Goal: Task Accomplishment & Management: Manage account settings

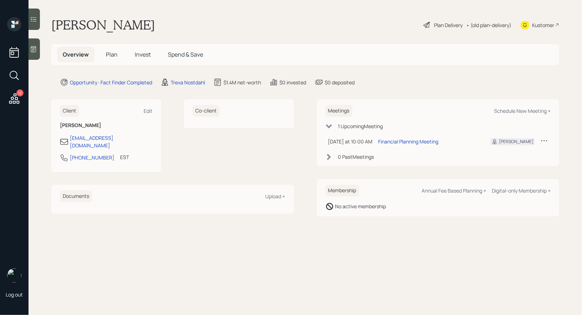
click at [109, 55] on span "Plan" at bounding box center [112, 55] width 12 height 8
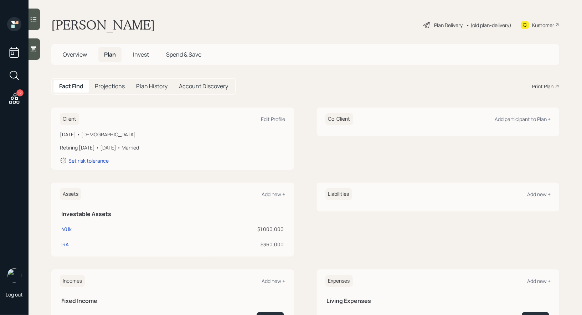
click at [424, 24] on icon at bounding box center [427, 25] width 6 height 6
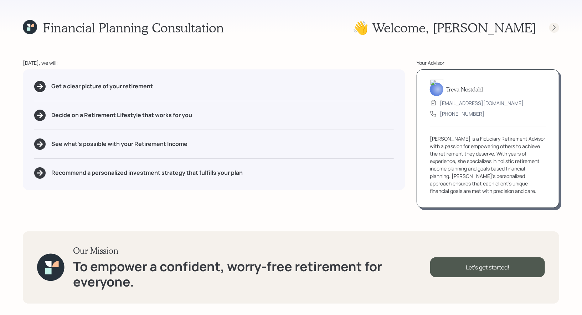
click at [553, 30] on icon at bounding box center [554, 27] width 7 height 7
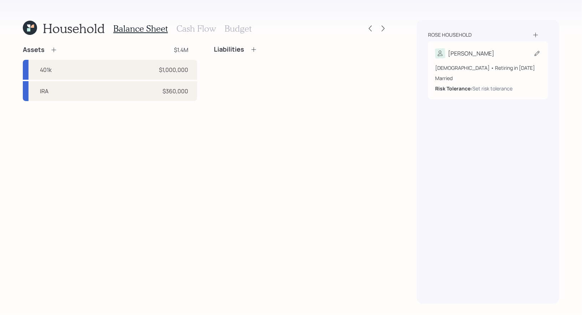
click at [536, 53] on icon at bounding box center [537, 53] width 7 height 7
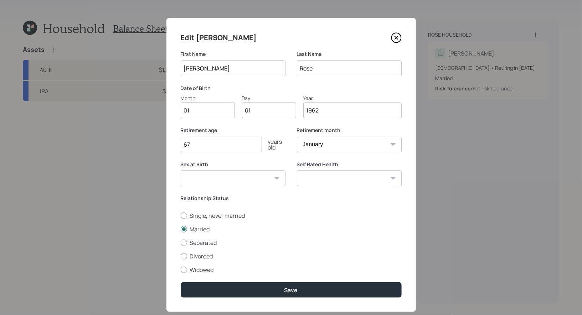
click at [203, 114] on input "01" at bounding box center [208, 111] width 54 height 16
type input "06"
type input "0"
type input "20"
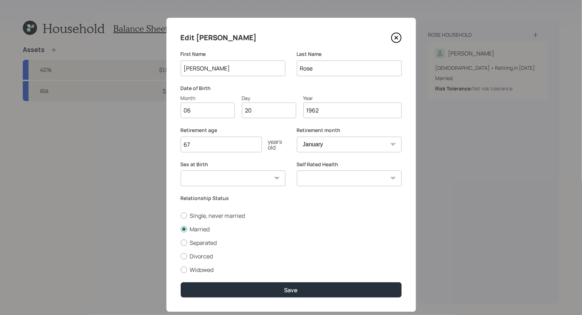
click at [201, 146] on input "67" at bounding box center [221, 145] width 81 height 16
type input "64"
click at [350, 147] on select "January February March April May June July August September October November De…" at bounding box center [349, 145] width 105 height 16
select select "4"
click at [297, 137] on select "January February March April May June July August September October November De…" at bounding box center [349, 145] width 105 height 16
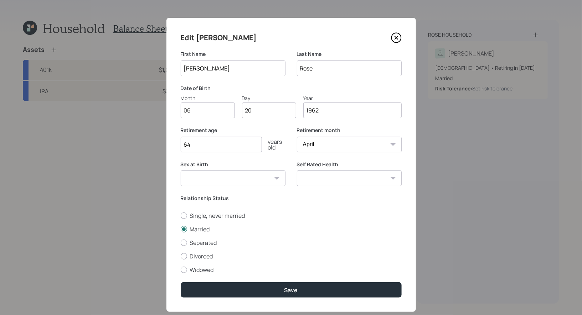
click at [202, 149] on input "64" at bounding box center [221, 145] width 81 height 16
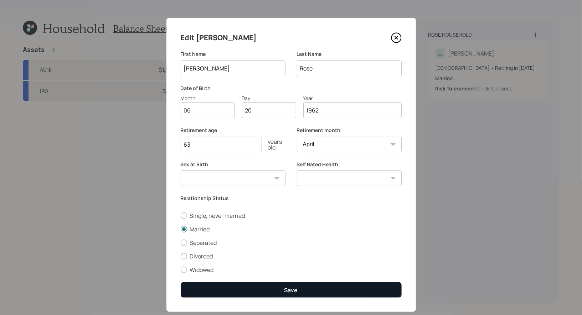
type input "63"
click at [285, 289] on div "Save" at bounding box center [291, 291] width 14 height 8
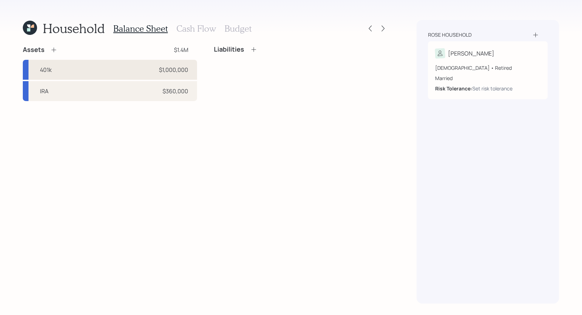
click at [130, 71] on div "401k $1,000,000" at bounding box center [110, 70] width 174 height 20
select select "company_sponsored"
select select "balanced"
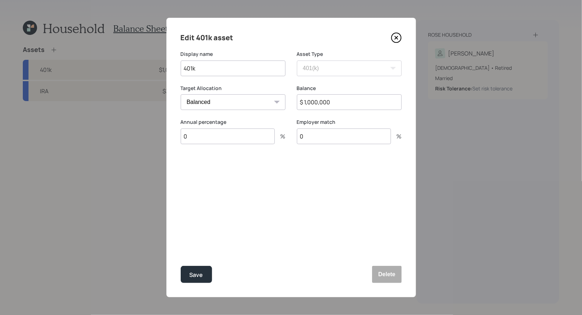
click at [198, 140] on input "0" at bounding box center [228, 137] width 94 height 16
click at [188, 139] on input "0" at bounding box center [228, 137] width 94 height 16
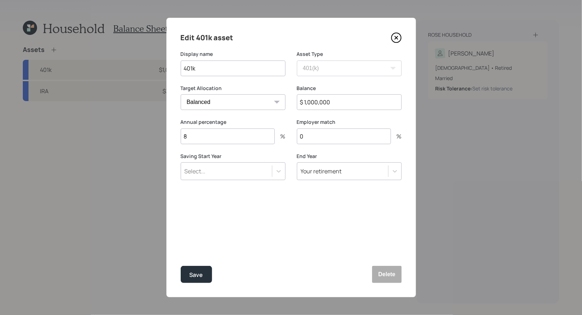
type input "8"
click at [216, 174] on div "Select..." at bounding box center [226, 171] width 91 height 12
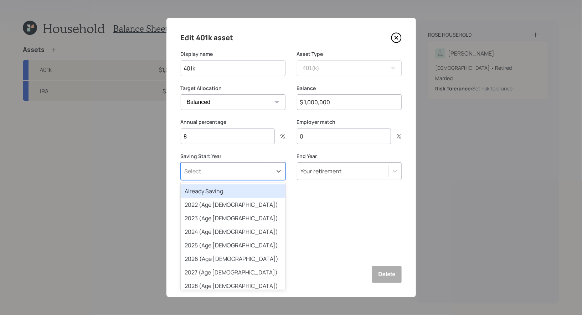
click at [214, 192] on div "Already Saving" at bounding box center [233, 192] width 105 height 14
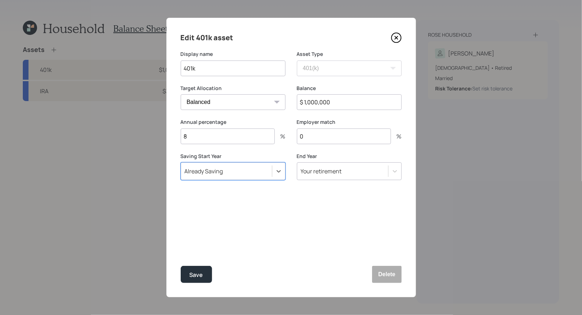
click at [323, 137] on input "0" at bounding box center [344, 137] width 94 height 16
type input "6"
click at [198, 273] on div "Save" at bounding box center [197, 276] width 14 height 10
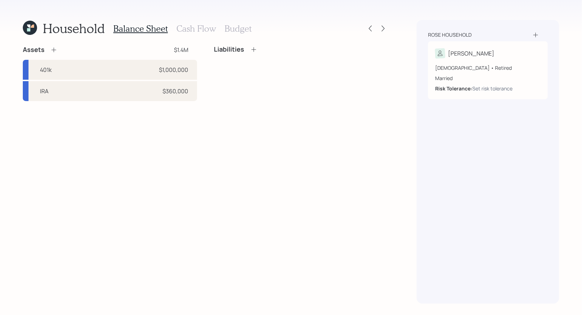
click at [56, 50] on icon at bounding box center [53, 49] width 7 height 7
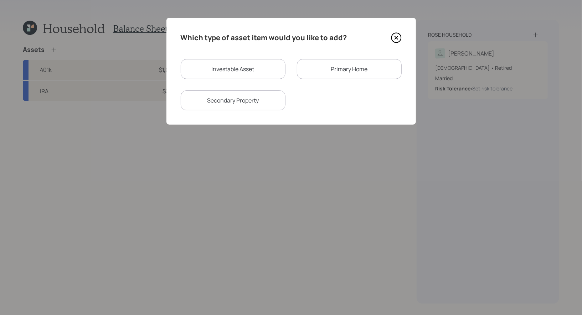
click at [325, 66] on div "Primary Home" at bounding box center [349, 69] width 105 height 20
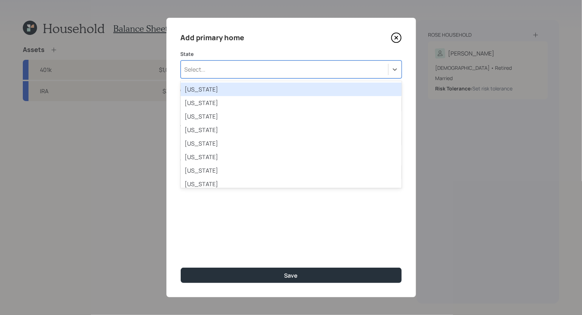
click at [278, 68] on div "Select..." at bounding box center [284, 69] width 207 height 12
type input "new"
click at [270, 89] on div "New Hampshire" at bounding box center [291, 90] width 221 height 14
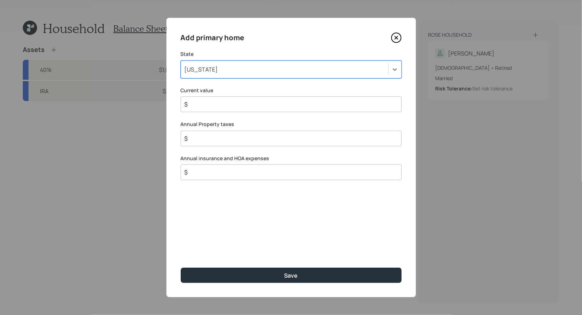
click at [235, 107] on input "$" at bounding box center [288, 104] width 209 height 9
type input "$ 650,000"
click at [227, 135] on input "$" at bounding box center [288, 138] width 209 height 9
type input "$ 7,300"
click at [213, 175] on input "$" at bounding box center [288, 172] width 209 height 9
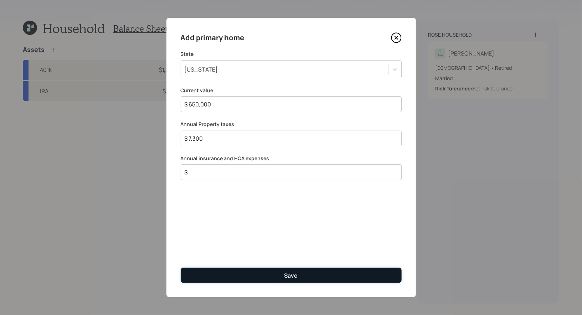
click at [239, 276] on button "Save" at bounding box center [291, 275] width 221 height 15
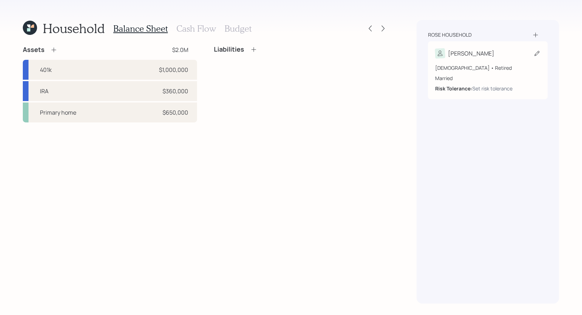
click at [538, 53] on icon at bounding box center [537, 53] width 7 height 7
select select "4"
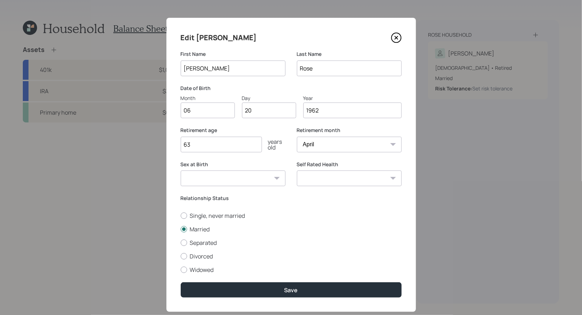
click at [242, 148] on input "63" at bounding box center [221, 145] width 81 height 16
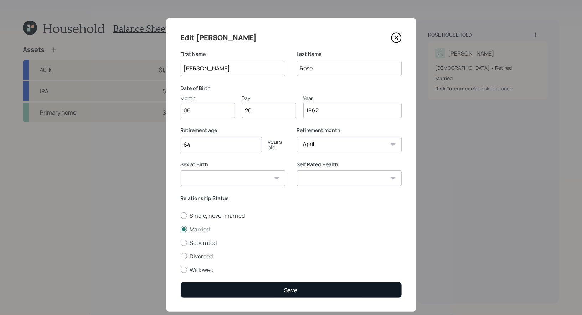
type input "64"
click at [236, 292] on button "Save" at bounding box center [291, 290] width 221 height 15
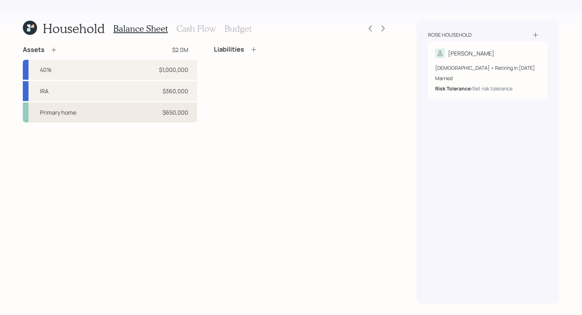
click at [82, 118] on div "Primary home $650,000" at bounding box center [110, 113] width 174 height 20
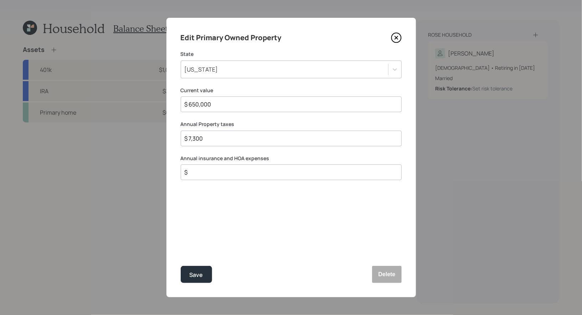
click at [212, 172] on input "$" at bounding box center [288, 172] width 209 height 9
type input "$ 1,100"
click at [198, 278] on div "Save" at bounding box center [197, 276] width 14 height 10
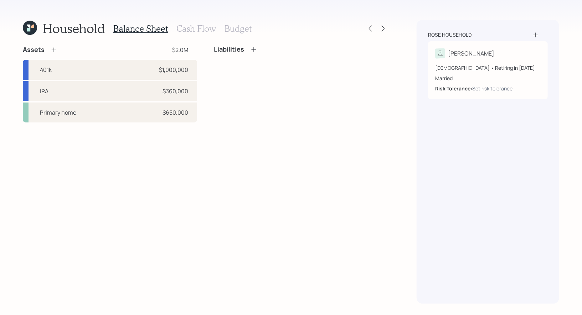
click at [254, 48] on icon at bounding box center [253, 49] width 7 height 7
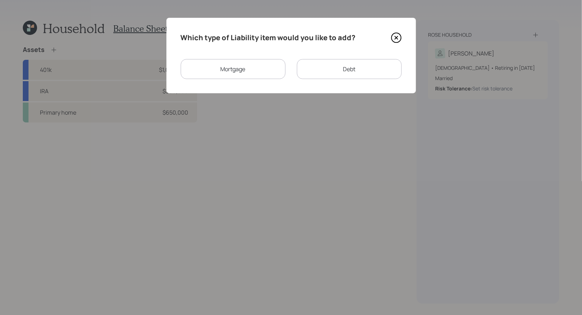
click at [323, 69] on div "Debt" at bounding box center [349, 69] width 105 height 20
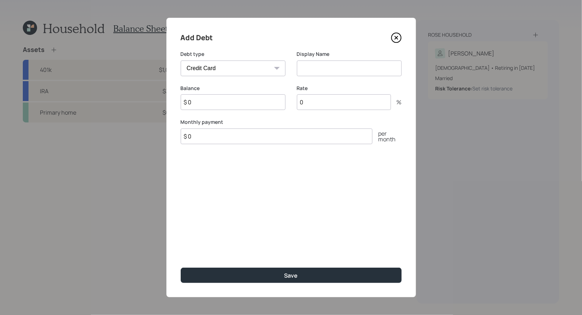
click at [239, 74] on select "Car Credit Card Medical Student Other" at bounding box center [233, 69] width 105 height 16
select select "other"
click at [181, 61] on select "Car Credit Card Medical Student Other" at bounding box center [233, 69] width 105 height 16
click at [328, 70] on input at bounding box center [349, 69] width 105 height 16
type input "HELOC"
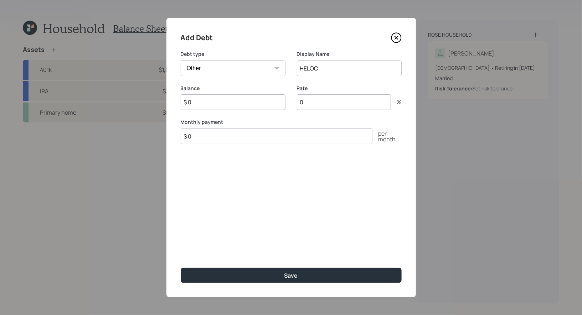
click at [216, 105] on input "$ 0" at bounding box center [233, 102] width 105 height 16
type input "$ 40,000"
click at [328, 104] on input "0" at bounding box center [344, 102] width 94 height 16
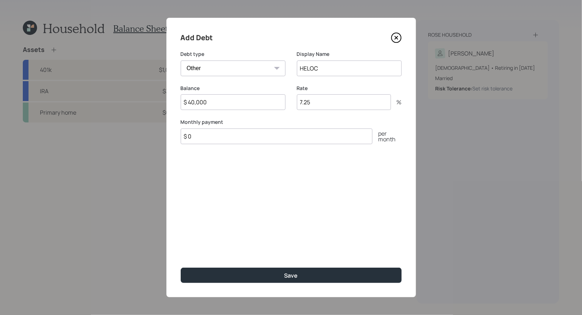
type input "7.25"
click at [251, 139] on input "$ 0" at bounding box center [277, 137] width 192 height 16
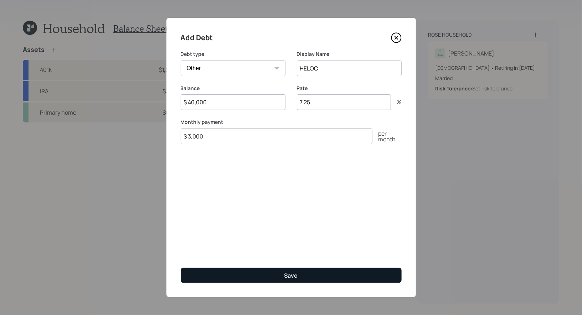
type input "$ 3,000"
click at [261, 277] on button "Save" at bounding box center [291, 275] width 221 height 15
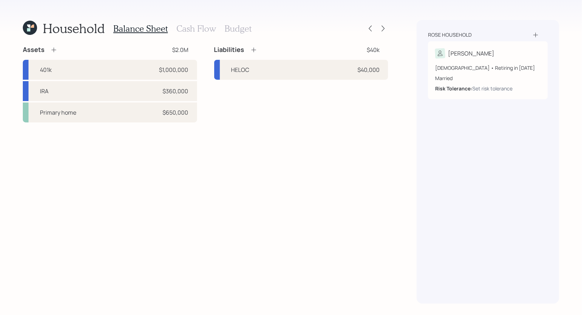
click at [183, 28] on h3 "Cash Flow" at bounding box center [196, 29] width 40 height 10
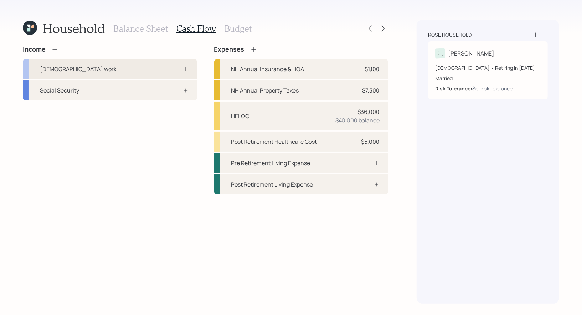
click at [112, 70] on div "Full-time work" at bounding box center [110, 69] width 174 height 20
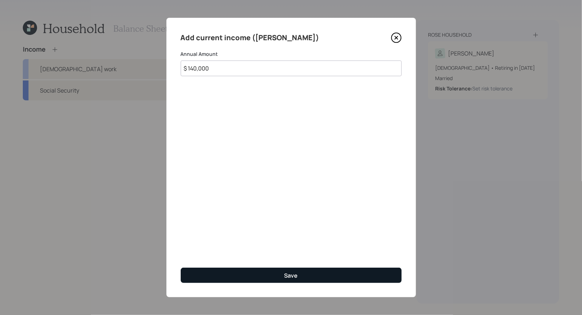
type input "$ 140,000"
click at [218, 278] on button "Save" at bounding box center [291, 275] width 221 height 15
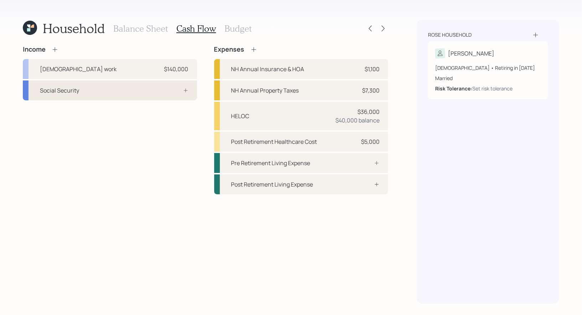
click at [177, 88] on div at bounding box center [177, 91] width 21 height 6
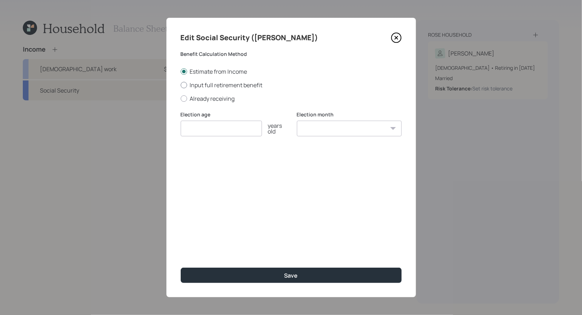
click at [186, 83] on div at bounding box center [184, 85] width 6 height 6
click at [181, 85] on input "Input full retirement benefit" at bounding box center [180, 85] width 0 height 0
radio input "true"
click at [197, 127] on input "number" at bounding box center [221, 129] width 81 height 16
type input "70"
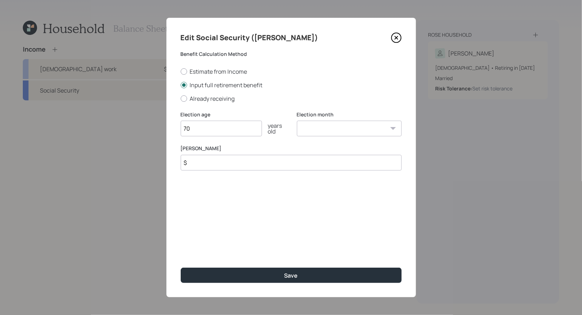
click at [330, 130] on select "January February March April May June July August September October November De…" at bounding box center [349, 129] width 105 height 16
select select "4"
click at [297, 121] on select "January February March April May June July August September October November De…" at bounding box center [349, 129] width 105 height 16
click at [272, 164] on input "$" at bounding box center [291, 163] width 221 height 16
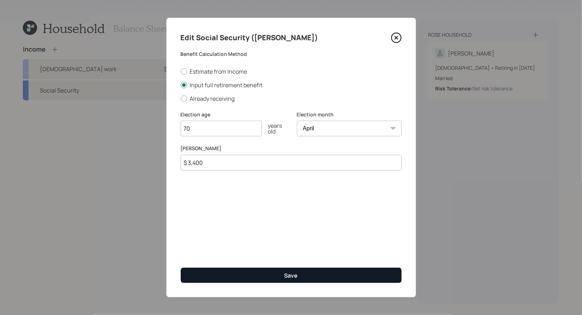
type input "$ 3,400"
click at [281, 274] on button "Save" at bounding box center [291, 275] width 221 height 15
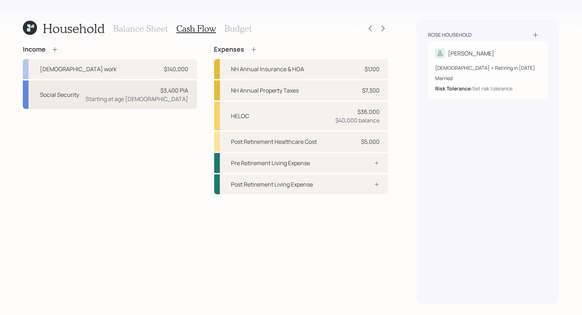
click at [88, 102] on div "Social Security $3,400 PIA Starting at age 70" at bounding box center [110, 95] width 174 height 29
select select "4"
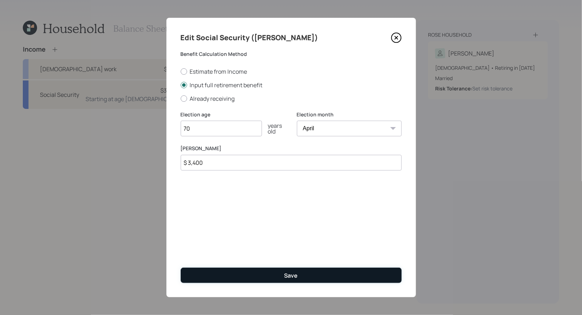
click at [233, 274] on button "Save" at bounding box center [291, 275] width 221 height 15
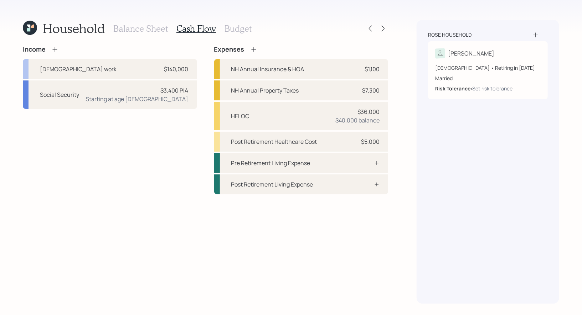
click at [56, 48] on icon at bounding box center [54, 49] width 7 height 7
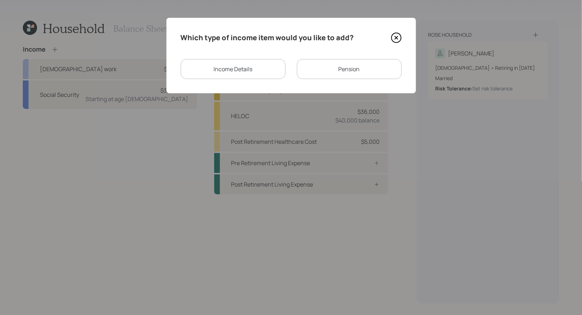
click at [252, 70] on div "Income Details" at bounding box center [233, 69] width 105 height 20
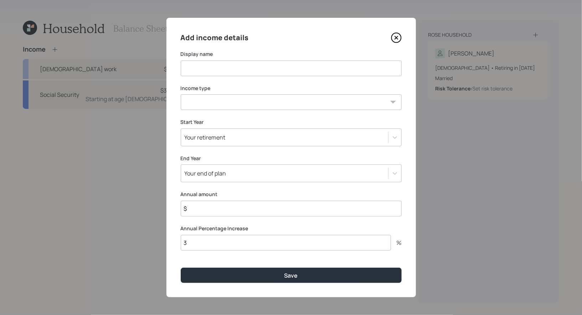
click at [256, 99] on select "Full-time work Part-time work Self employment Other" at bounding box center [291, 102] width 221 height 16
select select "other"
click at [181, 94] on select "Full-time work Part-time work Self employment Other" at bounding box center [291, 102] width 221 height 16
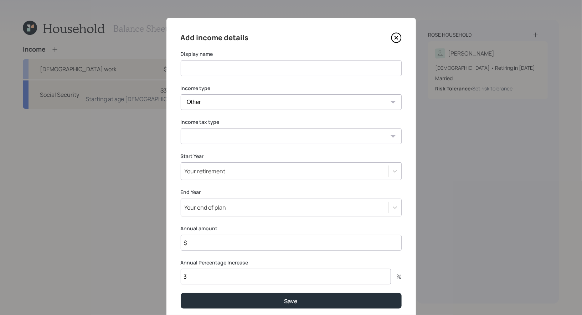
click at [265, 135] on select "Tax-free Earned Self Employment Alimony Royalties Pension / Annuity Interest Di…" at bounding box center [291, 137] width 221 height 16
select select "social_security"
click at [181, 129] on select "Tax-free Earned Self Employment Alimony Royalties Pension / Annuity Interest Di…" at bounding box center [291, 137] width 221 height 16
click at [238, 70] on input at bounding box center [291, 69] width 221 height 16
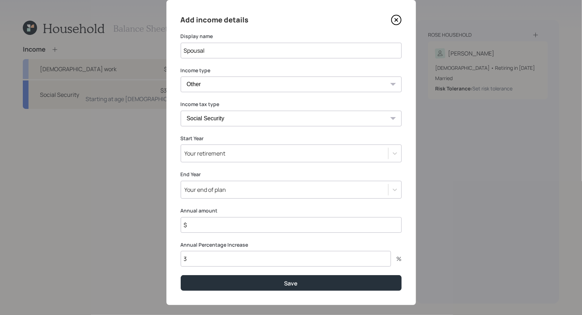
type input "Spousal"
click at [245, 194] on div "Your end of plan" at bounding box center [284, 190] width 207 height 12
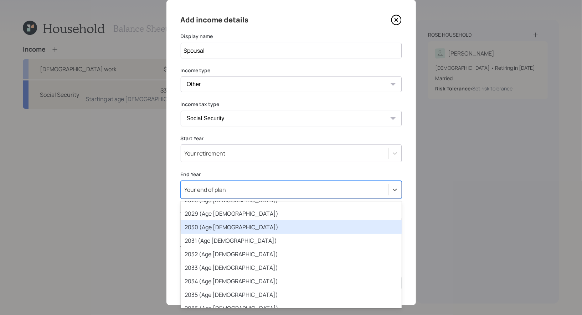
scroll to position [119, 0]
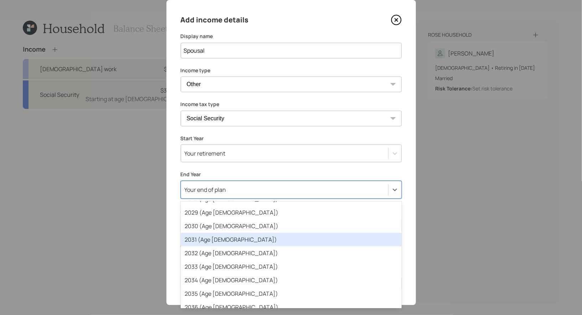
click at [252, 241] on div "2031 (Age 69)" at bounding box center [291, 240] width 221 height 14
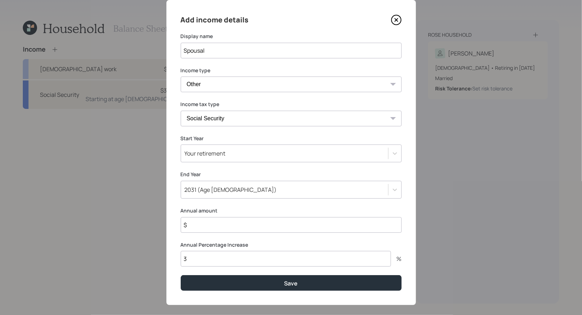
click at [214, 229] on input "$" at bounding box center [291, 225] width 221 height 16
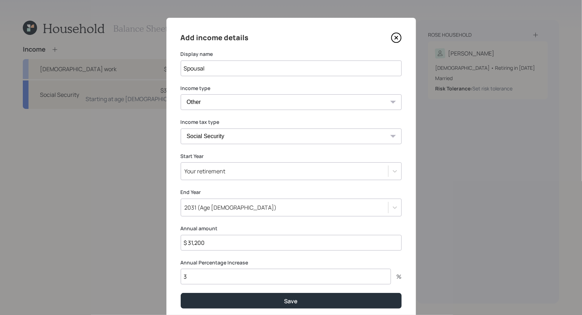
scroll to position [25, 0]
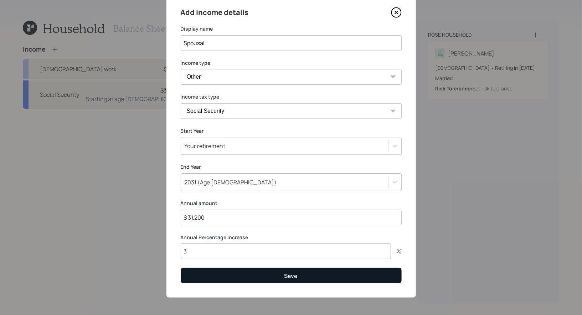
type input "$ 31,200"
click at [261, 274] on button "Save" at bounding box center [291, 275] width 221 height 15
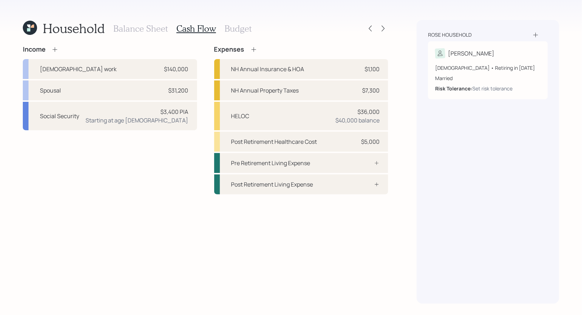
click at [55, 51] on icon at bounding box center [54, 49] width 5 height 5
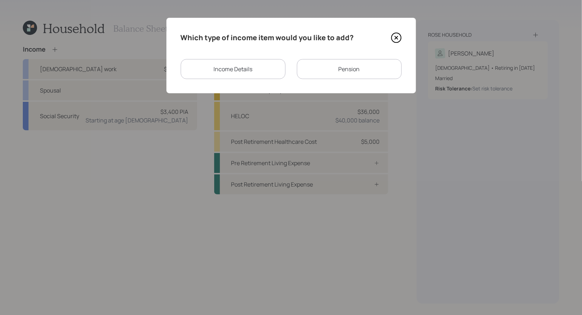
click at [336, 74] on div "Pension" at bounding box center [349, 69] width 105 height 20
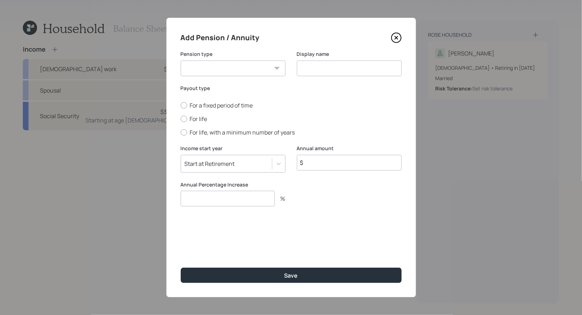
click at [208, 68] on select "Pension Annuity" at bounding box center [233, 69] width 105 height 16
select select "pension"
click at [181, 61] on select "Pension Annuity" at bounding box center [233, 69] width 105 height 16
click at [337, 70] on input at bounding box center [349, 69] width 105 height 16
type input "Pension"
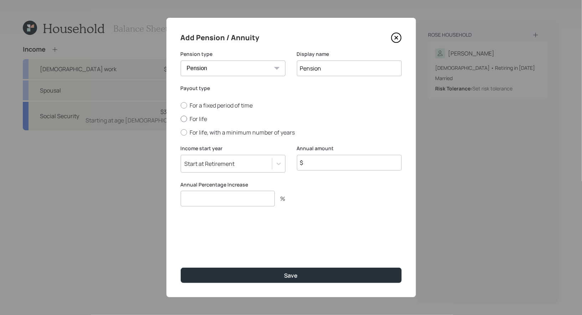
click at [183, 120] on div at bounding box center [184, 119] width 6 height 6
click at [181, 119] on input "For life" at bounding box center [180, 119] width 0 height 0
radio input "true"
click at [354, 163] on input "$" at bounding box center [349, 163] width 105 height 16
type input "$ 51,600"
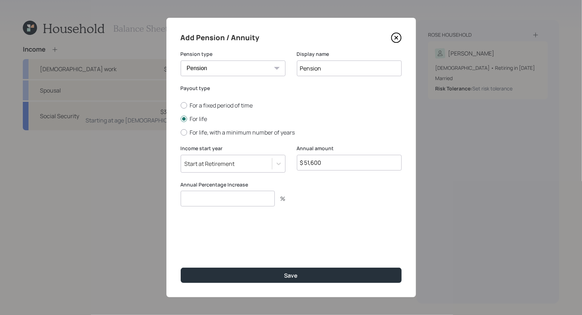
click at [221, 203] on input "number" at bounding box center [228, 199] width 94 height 16
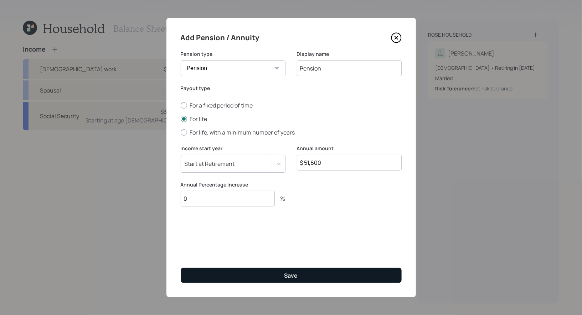
type input "0"
click at [260, 275] on button "Save" at bounding box center [291, 275] width 221 height 15
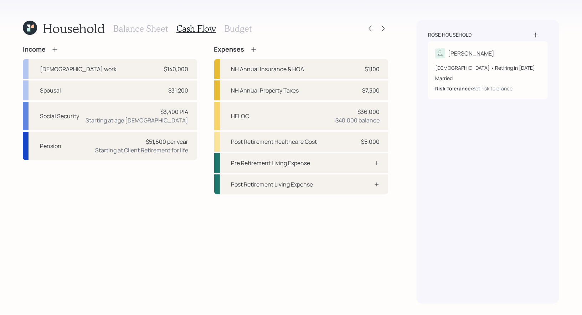
click at [55, 50] on icon at bounding box center [54, 49] width 5 height 5
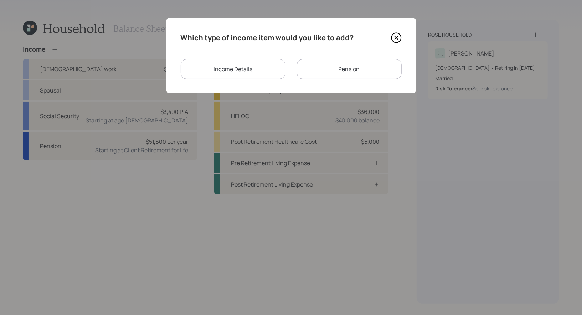
click at [345, 67] on div "Pension" at bounding box center [349, 69] width 105 height 20
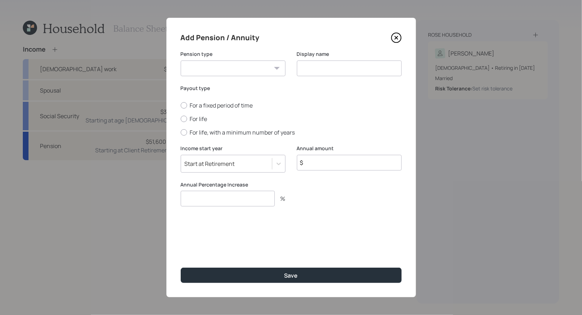
click at [259, 61] on select "Pension Annuity" at bounding box center [233, 69] width 105 height 16
select select "pension"
click at [181, 61] on select "Pension Annuity" at bounding box center [233, 69] width 105 height 16
click at [327, 67] on input at bounding box center [349, 69] width 105 height 16
type input "Pension"
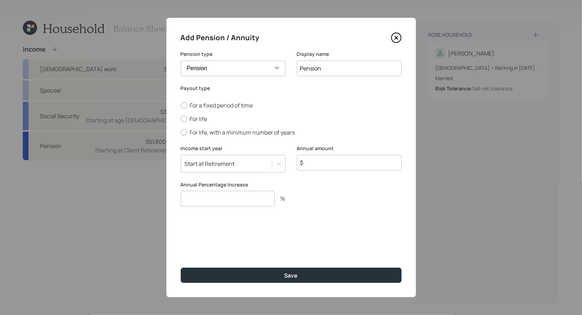
click at [399, 36] on icon at bounding box center [396, 37] width 11 height 11
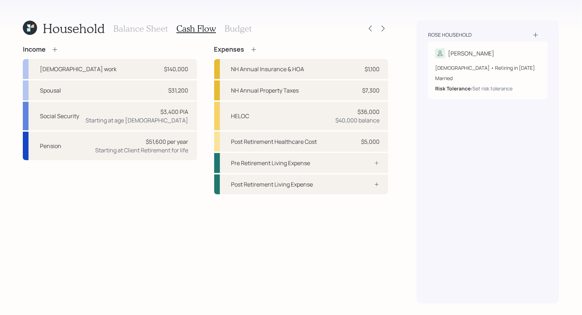
click at [128, 26] on h3 "Balance Sheet" at bounding box center [140, 29] width 55 height 10
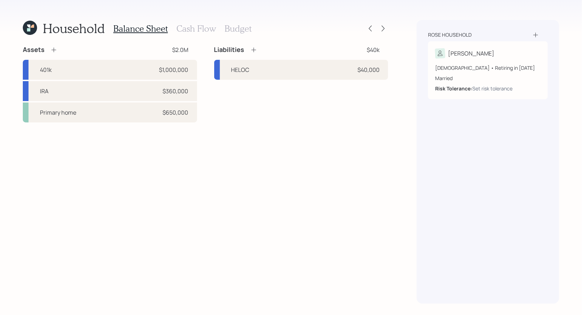
click at [52, 48] on icon at bounding box center [53, 49] width 7 height 7
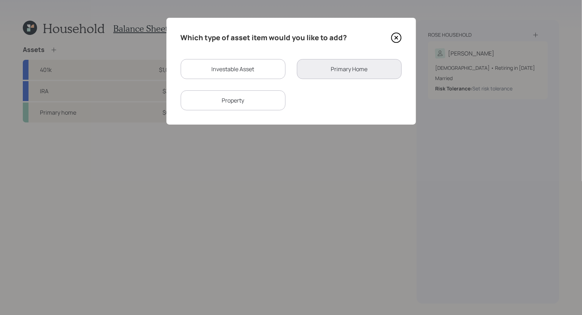
click at [198, 70] on div "Investable Asset" at bounding box center [233, 69] width 105 height 20
select select "taxable"
select select "balanced"
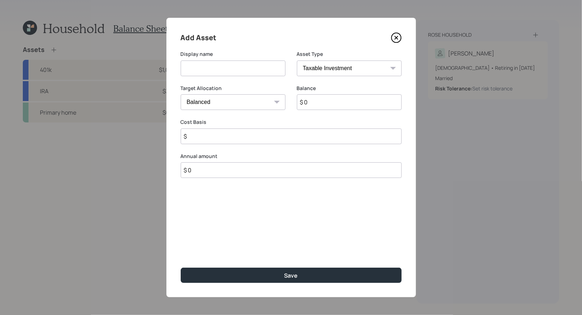
click at [215, 70] on input at bounding box center [233, 69] width 105 height 16
type input "Pension"
click at [323, 106] on input "$ 0" at bounding box center [349, 102] width 105 height 16
type input "$ 34,000"
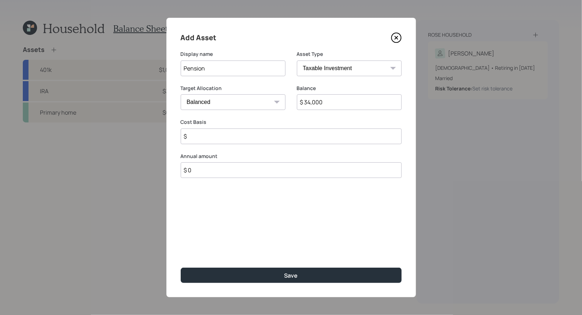
click at [363, 67] on select "SEP IRA IRA Roth IRA 401(k) Roth 401(k) 403(b) Roth 403(b) 457(b) Roth 457(b) H…" at bounding box center [349, 69] width 105 height 16
select select "ira"
click at [297, 61] on select "SEP IRA IRA Roth IRA 401(k) Roth 401(k) 403(b) Roth 403(b) 457(b) Roth 457(b) H…" at bounding box center [349, 69] width 105 height 16
type input "$"
click at [215, 71] on input "Pension" at bounding box center [233, 69] width 105 height 16
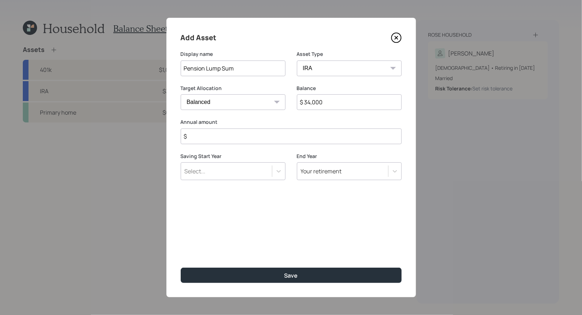
type input "Pension Lump Sum"
click at [217, 105] on select "Cash Conservative Balanced Aggressive" at bounding box center [233, 102] width 105 height 16
select select "uninvested"
click at [181, 94] on select "Cash Conservative Balanced Aggressive" at bounding box center [233, 102] width 105 height 16
click at [203, 137] on input "$" at bounding box center [291, 137] width 221 height 16
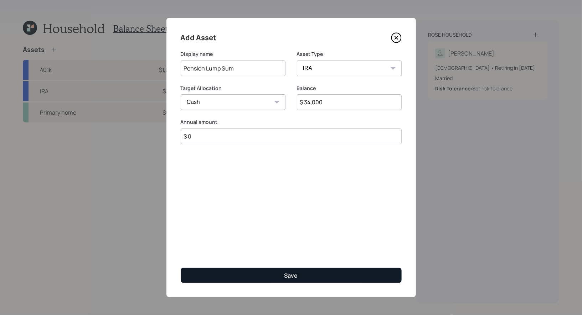
type input "$ 0"
click at [267, 277] on button "Save" at bounding box center [291, 275] width 221 height 15
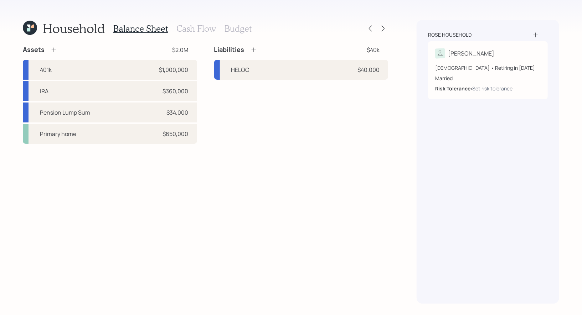
click at [194, 29] on h3 "Cash Flow" at bounding box center [196, 29] width 40 height 10
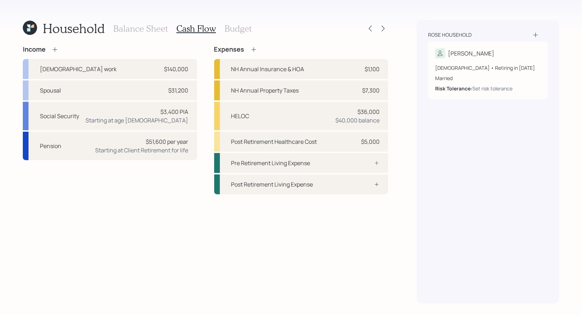
click at [226, 30] on h3 "Budget" at bounding box center [238, 29] width 27 height 10
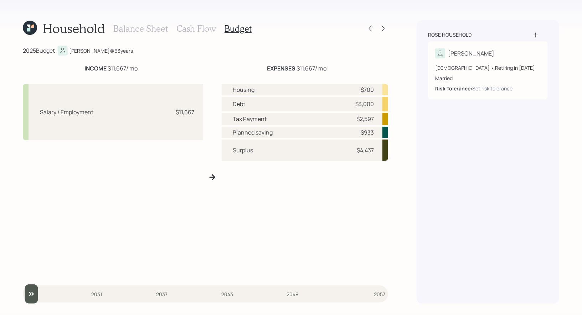
click at [200, 29] on h3 "Cash Flow" at bounding box center [196, 29] width 40 height 10
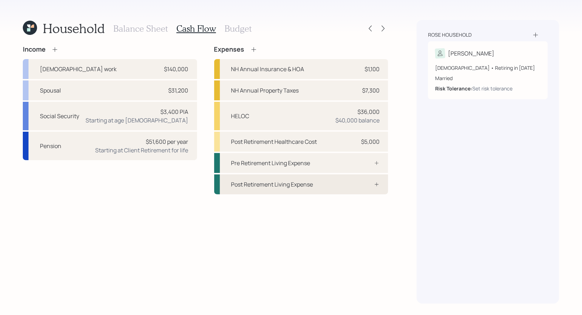
click at [338, 187] on div "Post Retirement Living Expense" at bounding box center [301, 185] width 174 height 20
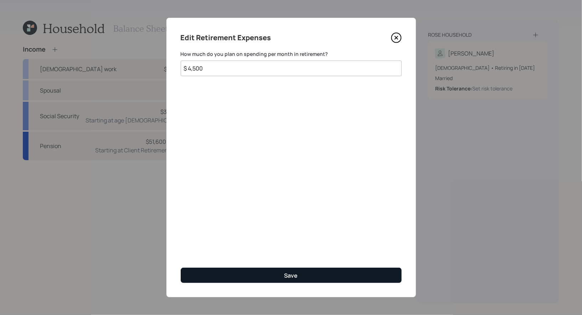
type input "$ 4,500"
click at [315, 277] on button "Save" at bounding box center [291, 275] width 221 height 15
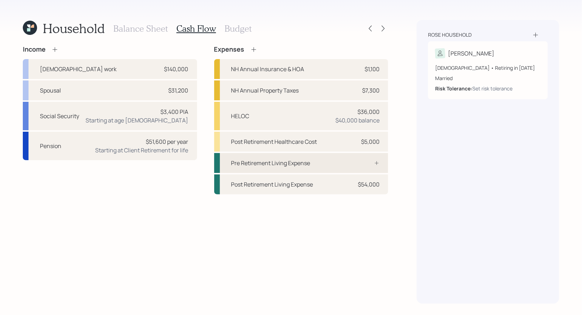
click at [293, 165] on div "Pre Retirement Living Expense" at bounding box center [270, 163] width 79 height 9
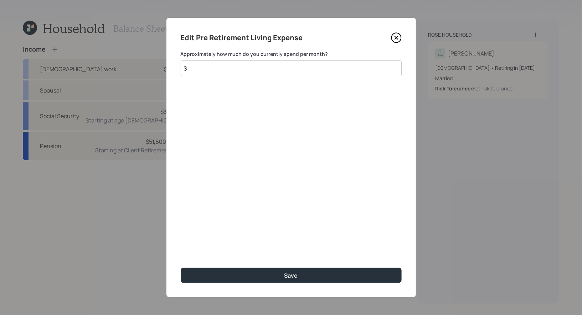
click at [248, 67] on input "$" at bounding box center [291, 69] width 221 height 16
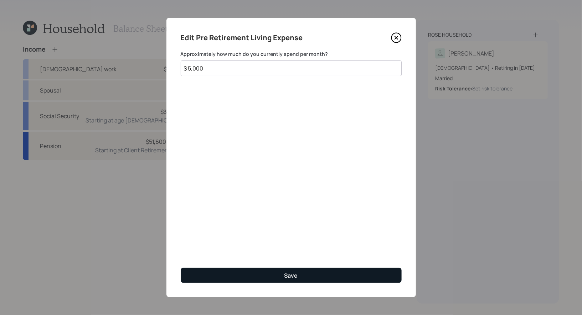
type input "$ 5,000"
click at [266, 276] on button "Save" at bounding box center [291, 275] width 221 height 15
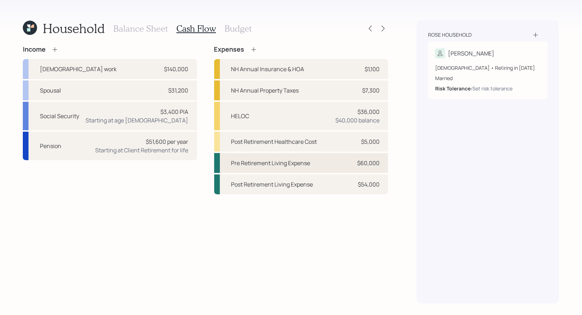
click at [317, 164] on div "Pre Retirement Living Expense $60,000" at bounding box center [301, 163] width 174 height 20
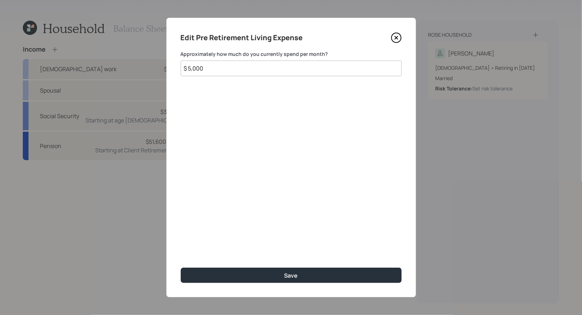
click at [241, 70] on input "$ 5,000" at bounding box center [291, 69] width 221 height 16
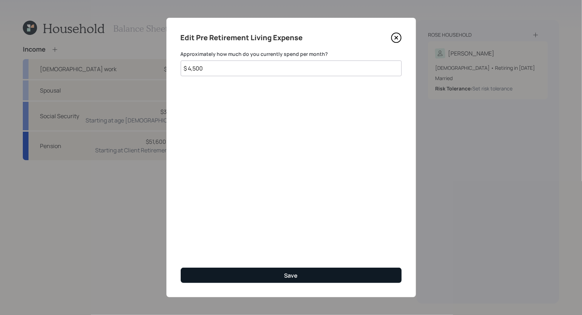
type input "$ 4,500"
click at [255, 276] on button "Save" at bounding box center [291, 275] width 221 height 15
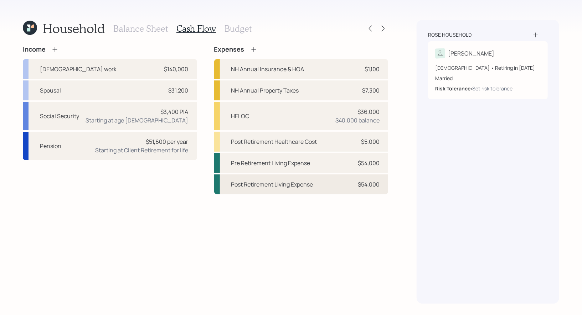
click at [273, 189] on div "Post Retirement Living Expense" at bounding box center [272, 184] width 82 height 9
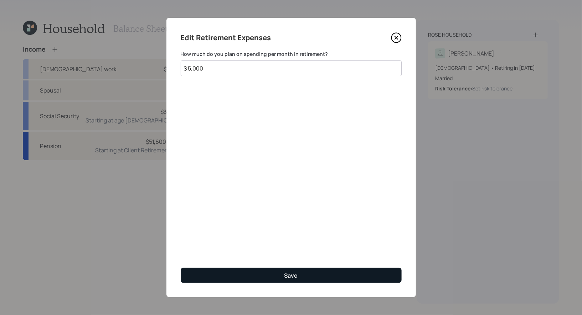
type input "$ 5,000"
click at [268, 273] on button "Save" at bounding box center [291, 275] width 221 height 15
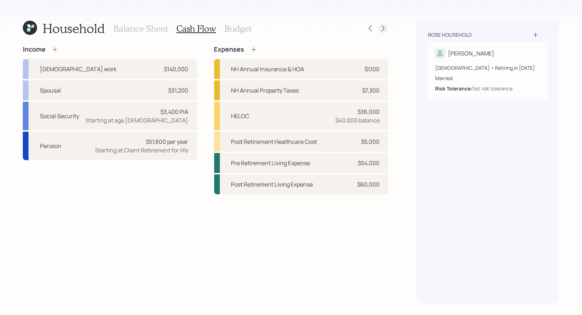
click at [384, 27] on icon at bounding box center [383, 28] width 7 height 7
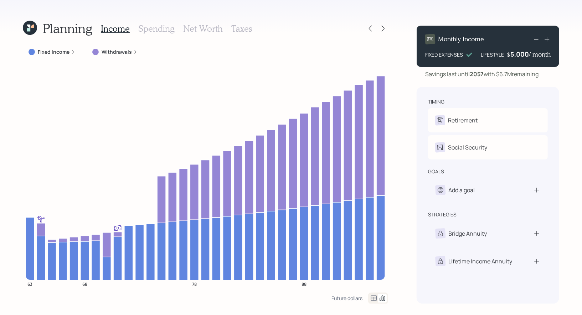
click at [118, 52] on label "Withdrawals" at bounding box center [117, 51] width 30 height 7
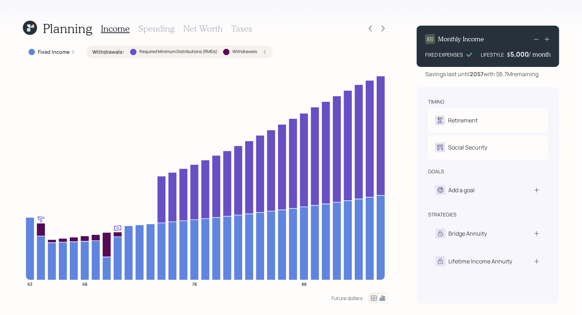
click at [197, 26] on h3 "Net Worth" at bounding box center [203, 29] width 40 height 10
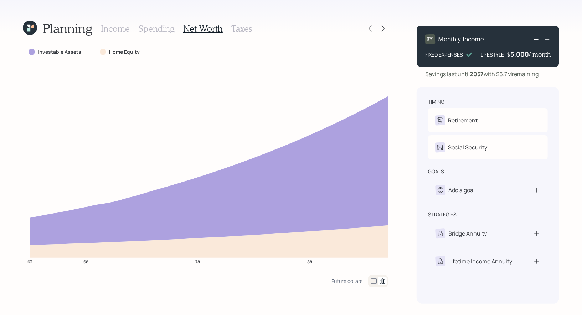
click at [236, 30] on h3 "Taxes" at bounding box center [241, 29] width 21 height 10
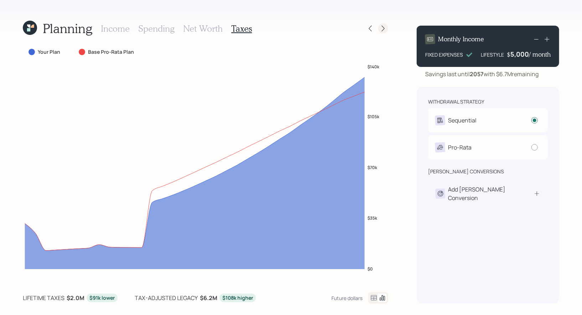
click at [385, 27] on icon at bounding box center [383, 28] width 7 height 7
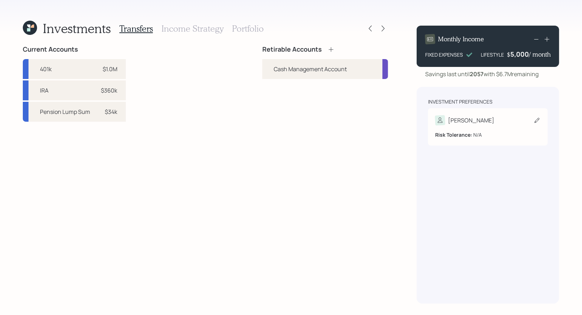
click at [540, 121] on icon at bounding box center [537, 120] width 7 height 7
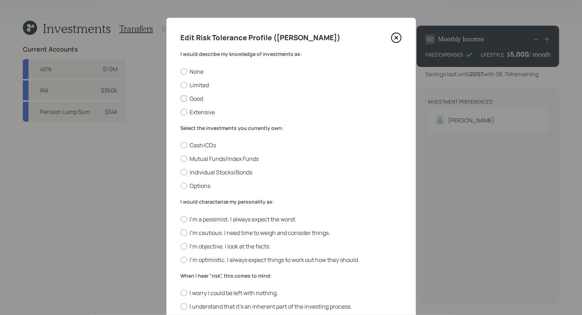
click at [200, 101] on label "Good" at bounding box center [291, 99] width 221 height 8
click at [181, 99] on input "Good" at bounding box center [180, 98] width 0 height 0
radio input "true"
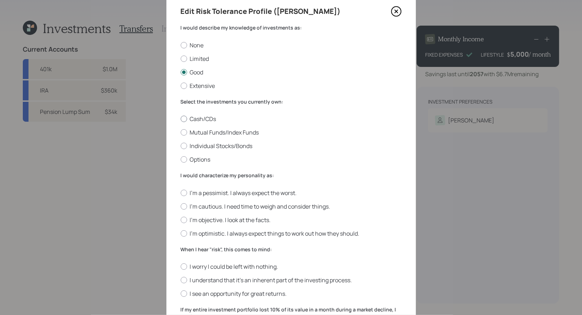
scroll to position [45, 0]
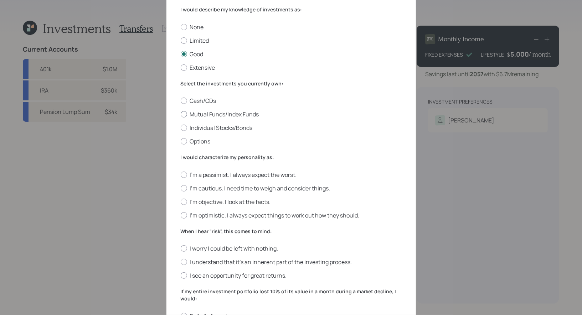
click at [211, 114] on label "Mutual Funds/Index Funds" at bounding box center [291, 115] width 221 height 8
click at [181, 114] on input "Mutual Funds/Index Funds" at bounding box center [180, 114] width 0 height 0
radio input "true"
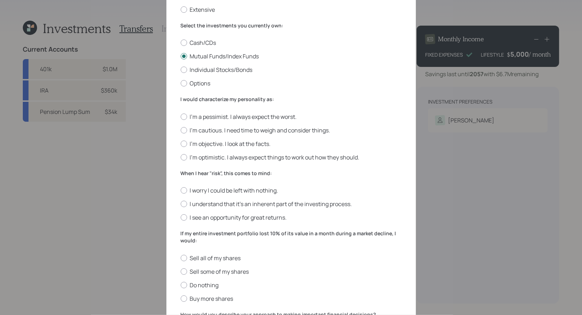
scroll to position [106, 0]
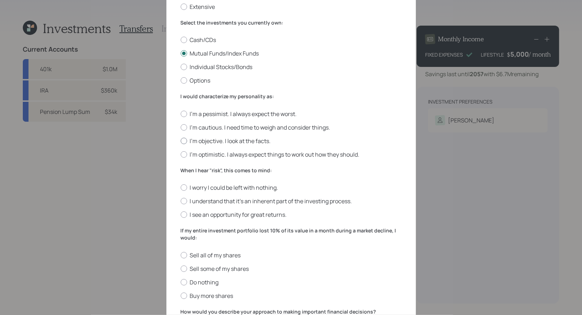
click at [243, 140] on label "I'm objective. I look at the facts." at bounding box center [291, 141] width 221 height 8
click at [181, 141] on input "I'm objective. I look at the facts." at bounding box center [180, 141] width 0 height 0
radio input "true"
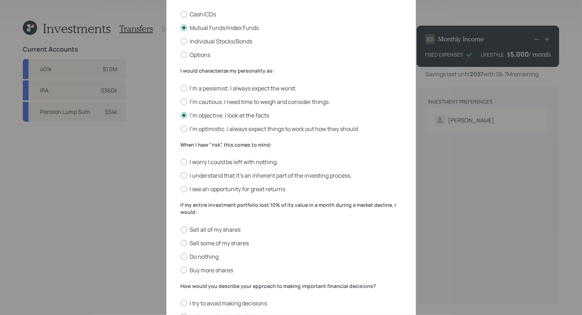
scroll to position [140, 0]
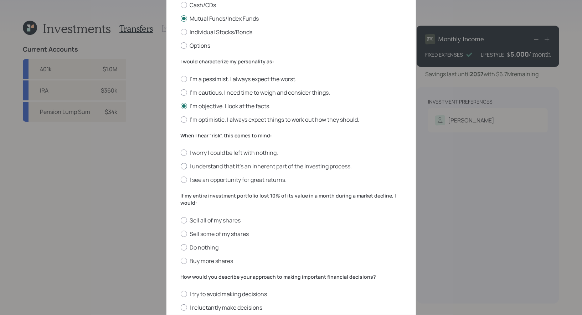
click at [292, 166] on label "I understand that it’s an inherent part of the investing process." at bounding box center [291, 167] width 221 height 8
click at [181, 166] on input "I understand that it’s an inherent part of the investing process." at bounding box center [180, 166] width 0 height 0
radio input "true"
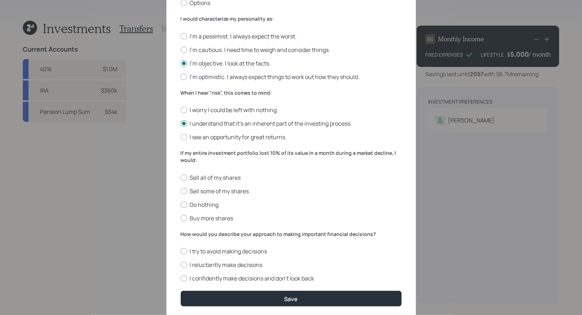
scroll to position [193, 0]
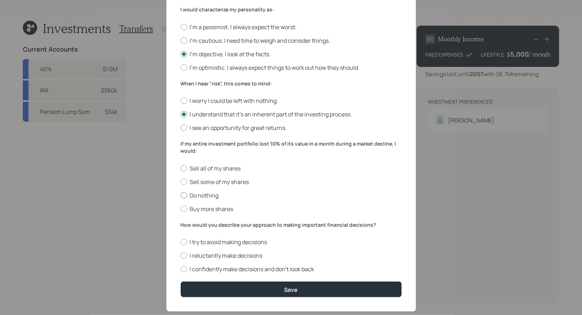
click at [199, 196] on label "Do nothing" at bounding box center [291, 196] width 221 height 8
click at [181, 196] on input "Do nothing" at bounding box center [180, 195] width 0 height 0
radio input "true"
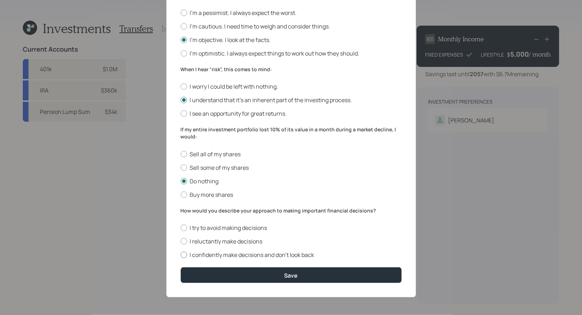
click at [253, 257] on label "I confidently make decisions and don’t look back" at bounding box center [291, 255] width 221 height 8
click at [181, 256] on input "I confidently make decisions and don’t look back" at bounding box center [180, 255] width 0 height 0
radio input "true"
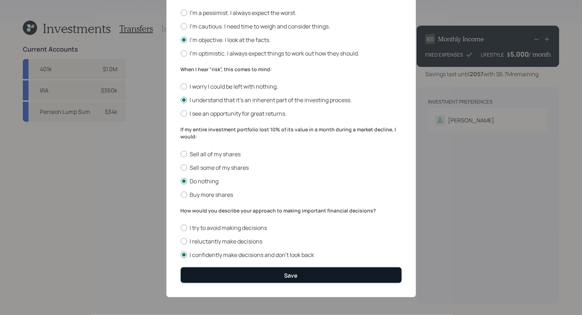
click at [258, 275] on button "Save" at bounding box center [291, 275] width 221 height 15
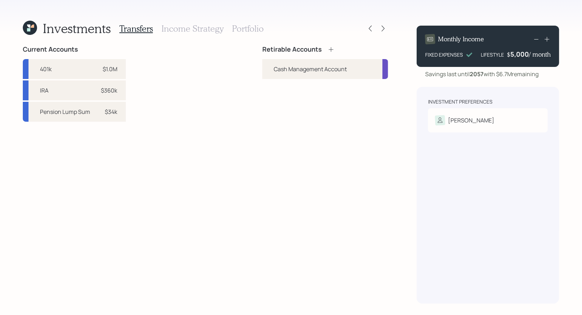
click at [332, 49] on icon at bounding box center [331, 49] width 7 height 7
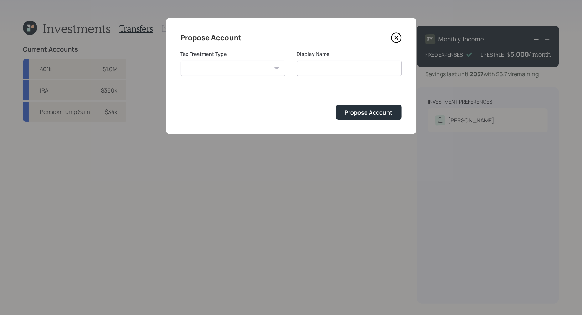
click at [232, 70] on select "Roth Taxable Traditional" at bounding box center [233, 69] width 105 height 16
select select "traditional"
click at [181, 61] on select "Roth Taxable Traditional" at bounding box center [233, 69] width 105 height 16
click at [344, 69] on input "Traditional" at bounding box center [349, 69] width 105 height 16
type input "Traditional IRA"
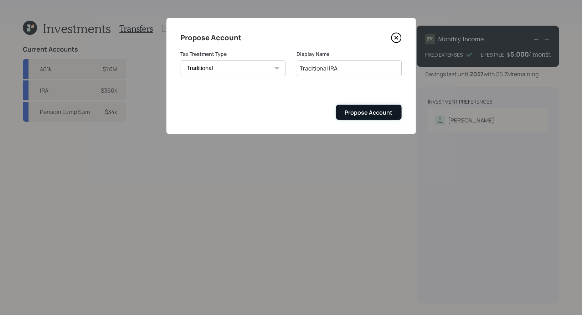
click at [373, 113] on div "Propose Account" at bounding box center [369, 113] width 48 height 8
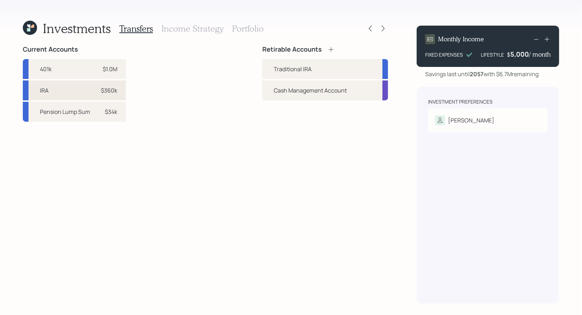
click at [110, 89] on div "$360k" at bounding box center [109, 90] width 16 height 9
click at [276, 70] on div "Traditional IRA" at bounding box center [293, 69] width 38 height 9
select select "3e4d416d-abef-4b42-ad8d-7e5320bf5996"
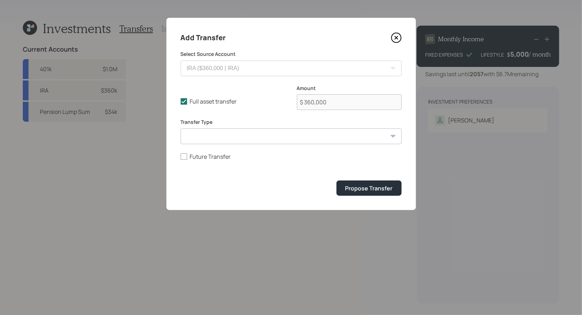
click at [190, 135] on select "ACAT Transfer Non ACAT Transfer Capitalize Rollover Rollover Deposit" at bounding box center [291, 137] width 221 height 16
select select "acat_transfer"
click at [181, 129] on select "ACAT Transfer Non ACAT Transfer Capitalize Rollover Rollover Deposit" at bounding box center [291, 137] width 221 height 16
click at [364, 189] on div "Propose Transfer" at bounding box center [368, 189] width 47 height 8
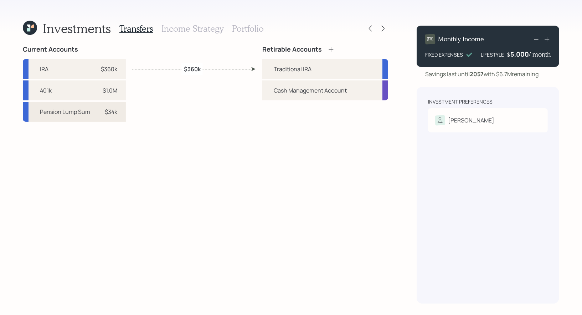
click at [110, 114] on div "$34k" at bounding box center [111, 112] width 12 height 9
click at [266, 68] on div "Traditional IRA" at bounding box center [325, 69] width 126 height 20
select select "5d841bc7-6113-4f24-8c06-4baf9647b1d7"
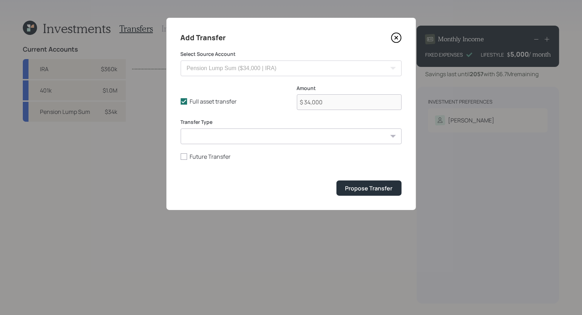
click at [209, 138] on select "ACAT Transfer Non ACAT Transfer Capitalize Rollover Rollover Deposit" at bounding box center [291, 137] width 221 height 16
select select "acat_transfer"
click at [181, 129] on select "ACAT Transfer Non ACAT Transfer Capitalize Rollover Rollover Deposit" at bounding box center [291, 137] width 221 height 16
click at [373, 189] on div "Propose Transfer" at bounding box center [368, 189] width 47 height 8
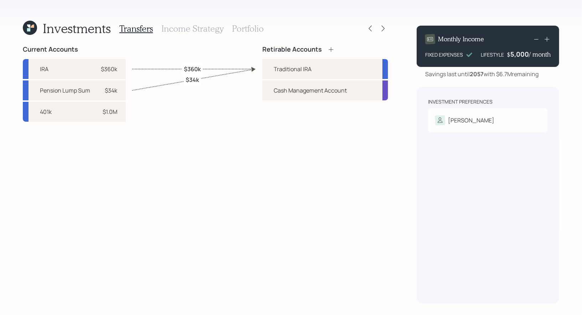
click at [190, 30] on h3 "Income Strategy" at bounding box center [192, 29] width 62 height 10
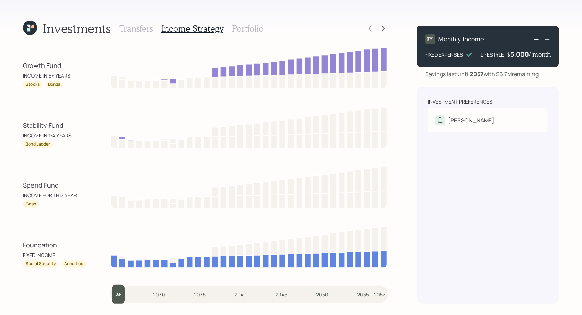
click at [248, 30] on h3 "Portfolio" at bounding box center [248, 29] width 32 height 10
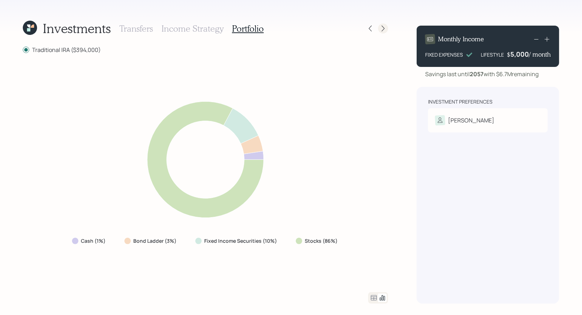
click at [384, 29] on icon at bounding box center [383, 28] width 7 height 7
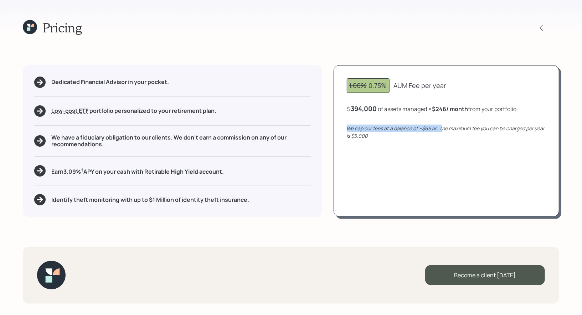
drag, startPoint x: 441, startPoint y: 129, endPoint x: 348, endPoint y: 131, distance: 92.7
click at [348, 130] on icon "We cap our fees at a balance of ~$667K. The maximum fee you can be charged per …" at bounding box center [446, 132] width 198 height 14
click at [373, 109] on div "394000" at bounding box center [363, 108] width 24 height 9
drag, startPoint x: 375, startPoint y: 108, endPoint x: 351, endPoint y: 108, distance: 23.9
click at [351, 108] on div "$ 394000 of assets managed ≈ $246 / month from your portfolio ." at bounding box center [432, 108] width 170 height 9
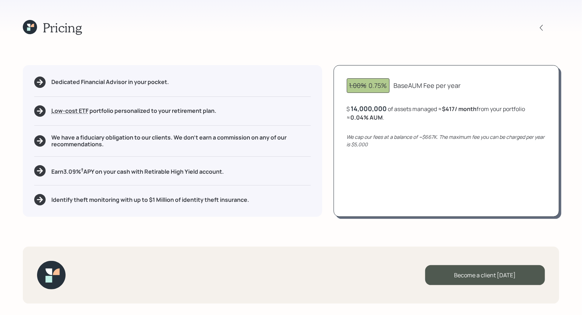
click at [361, 164] on div "1.00% 0.75% Base AUM Fee per year $ 14,000,000 of assets managed ≈ $417 / month…" at bounding box center [447, 141] width 226 height 152
click at [386, 110] on div "$ 14,000,000 of assets managed ≈ $417 / month from your portfolio ≈ 0.04 % AUM ." at bounding box center [446, 112] width 199 height 17
click at [379, 108] on div "14000000" at bounding box center [367, 108] width 32 height 9
click at [430, 176] on div "1.00% 0.75% Base AUM Fee per year $ 1400000 of assets managed ≈ $417 / month fr…" at bounding box center [447, 141] width 226 height 152
click at [30, 27] on icon at bounding box center [28, 25] width 3 height 3
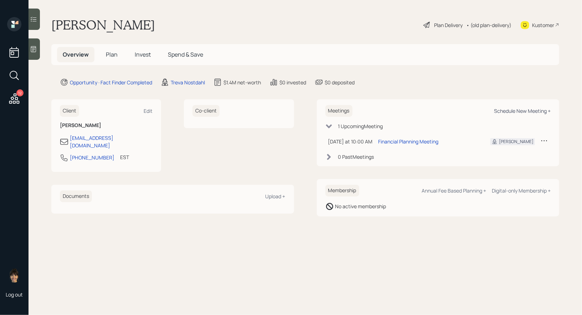
click at [529, 111] on div "Schedule New Meeting +" at bounding box center [522, 111] width 57 height 7
select select "8b79112e-3cfb-44f9-89e7-15267fe946c1"
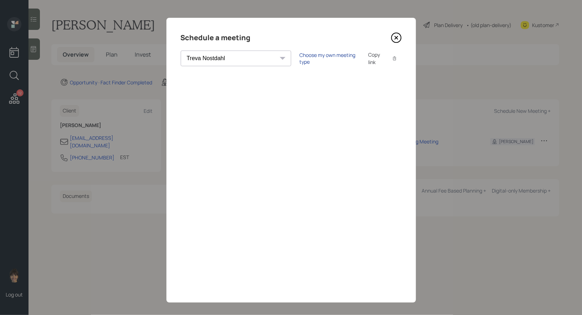
click at [300, 60] on div "Choose my own meeting type" at bounding box center [330, 59] width 60 height 14
click at [396, 36] on icon at bounding box center [396, 37] width 11 height 11
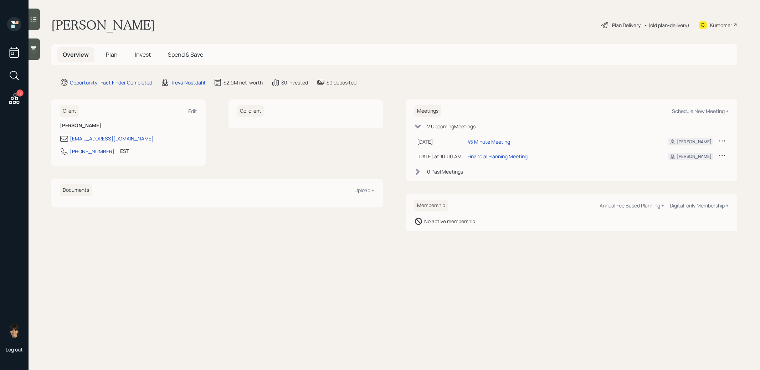
click at [111, 53] on span "Plan" at bounding box center [112, 55] width 12 height 8
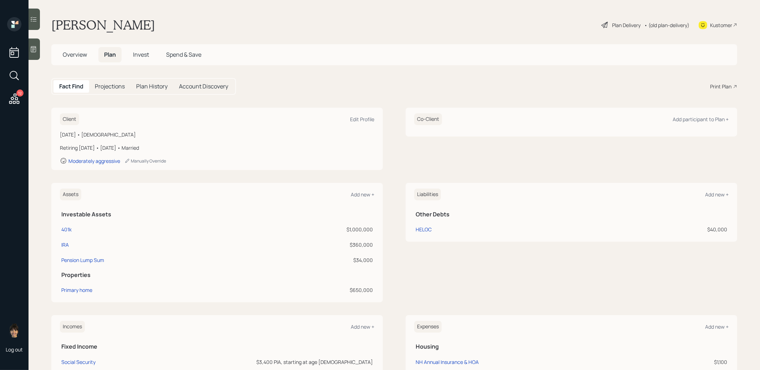
click at [633, 24] on div "Plan Delivery" at bounding box center [626, 24] width 29 height 7
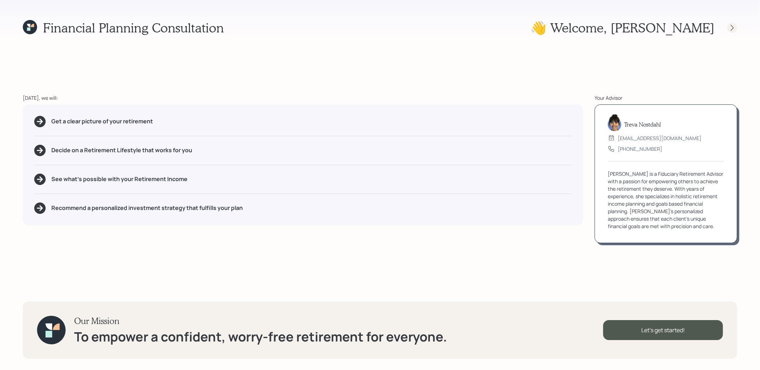
click at [731, 26] on icon at bounding box center [732, 27] width 7 height 7
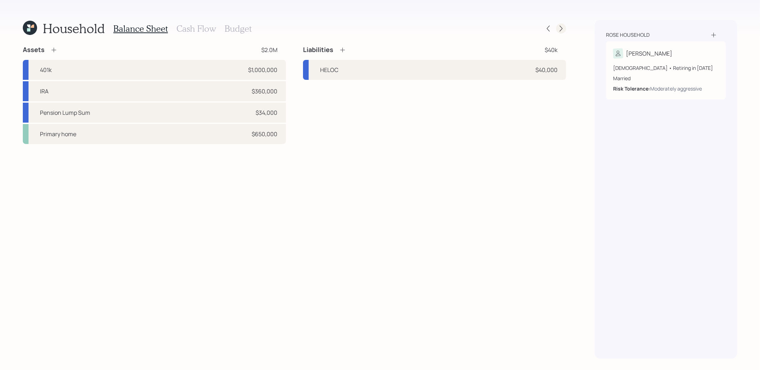
click at [559, 31] on icon at bounding box center [561, 28] width 7 height 7
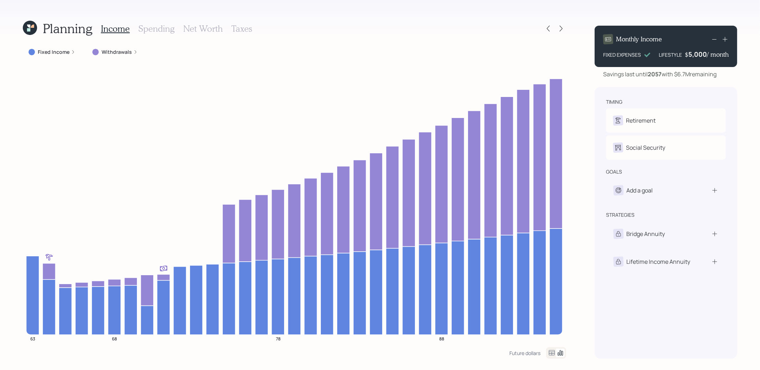
click at [244, 28] on h3 "Taxes" at bounding box center [241, 29] width 21 height 10
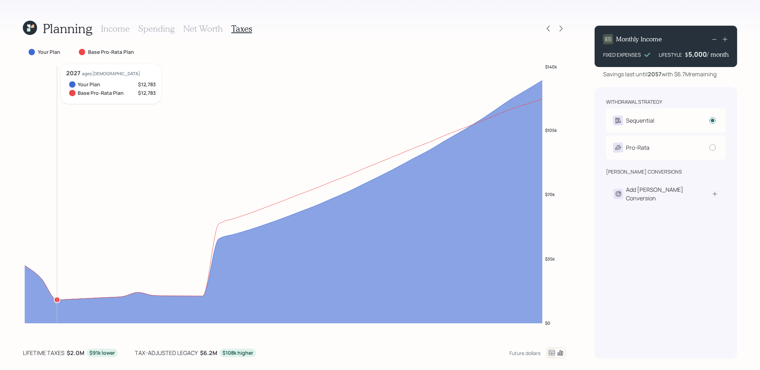
click at [53, 300] on icon at bounding box center [284, 201] width 518 height 243
click at [709, 192] on div "Add [PERSON_NAME] Conversion" at bounding box center [666, 193] width 105 height 17
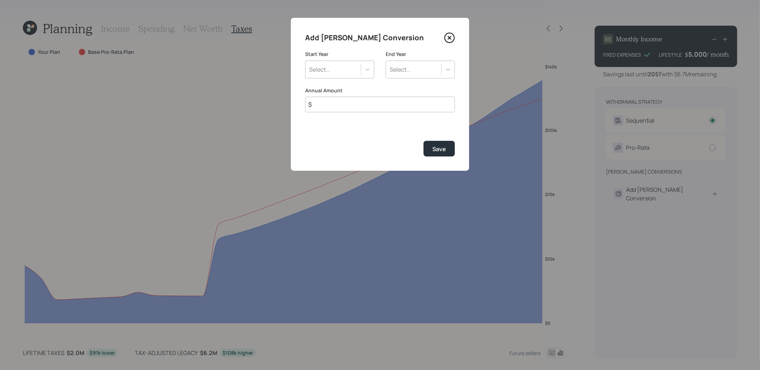
click at [368, 106] on input "$" at bounding box center [380, 105] width 150 height 16
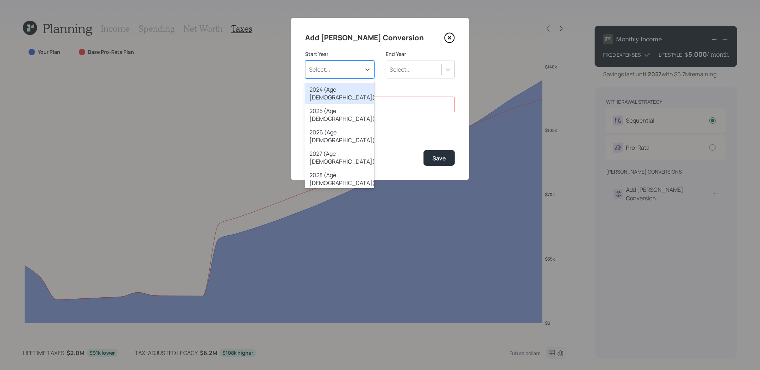
click at [349, 71] on div "Select..." at bounding box center [333, 69] width 55 height 12
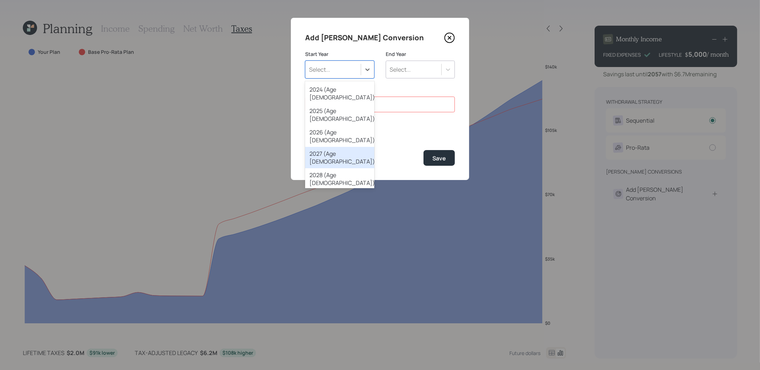
click at [343, 147] on div "2027 (Age 65)" at bounding box center [339, 157] width 69 height 21
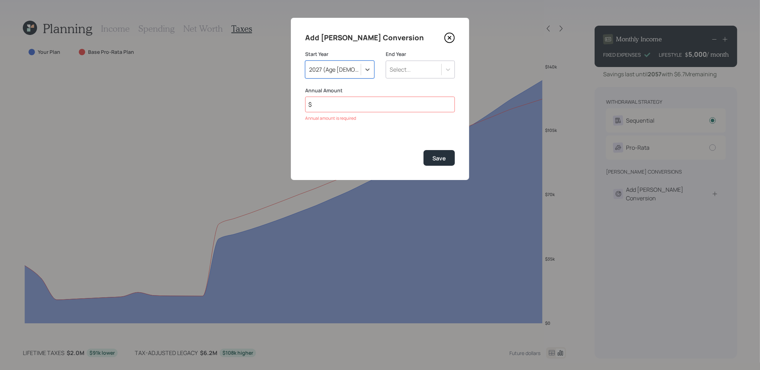
click at [413, 70] on div "Select..." at bounding box center [413, 69] width 55 height 12
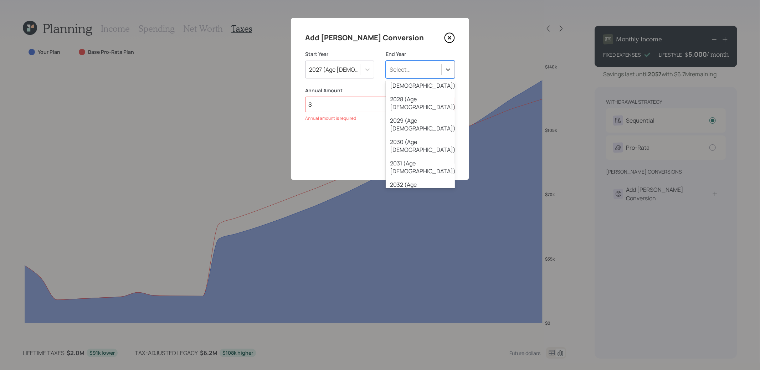
scroll to position [102, 0]
click at [412, 258] on div "2037 (Age 75)" at bounding box center [420, 268] width 69 height 21
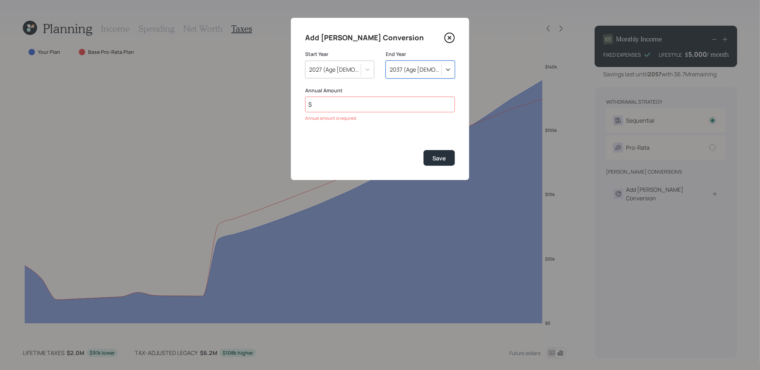
click at [333, 107] on input "$" at bounding box center [380, 105] width 150 height 16
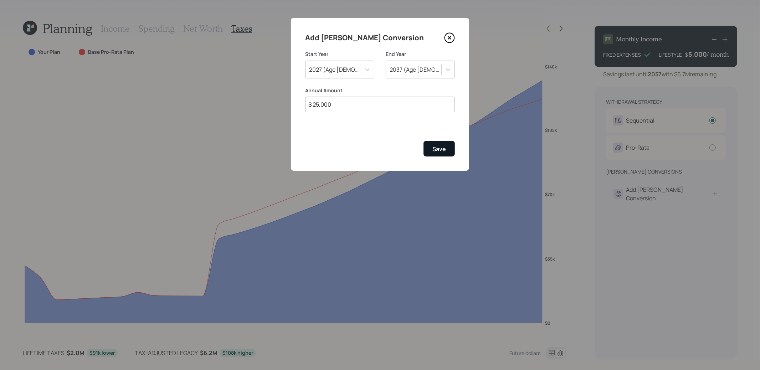
type input "$ 25,000"
click at [442, 152] on div "Save" at bounding box center [439, 149] width 14 height 8
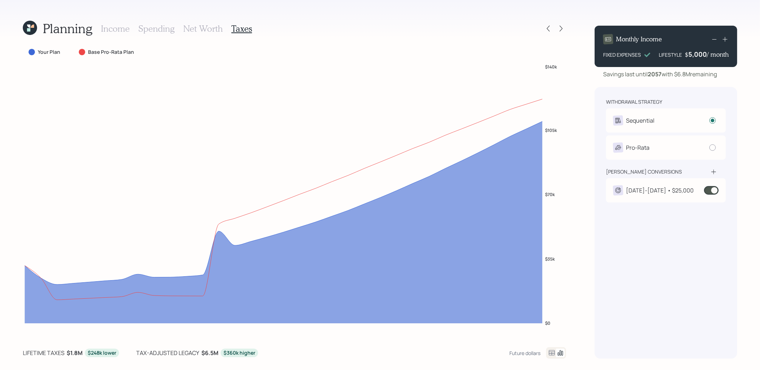
click at [650, 189] on div "2027-2037 • $25,000" at bounding box center [660, 190] width 68 height 9
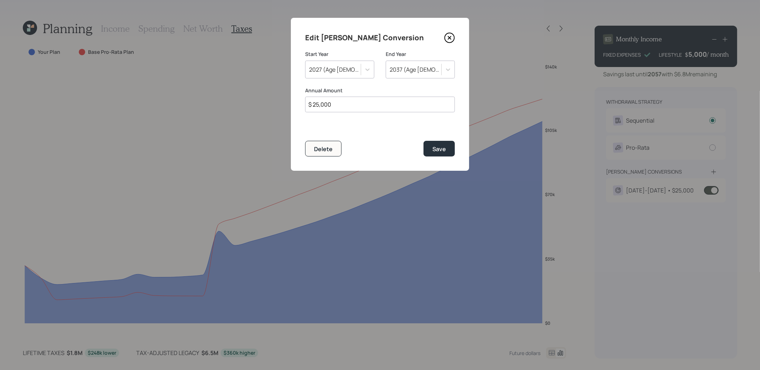
click at [317, 104] on input "$ 25,000" at bounding box center [380, 105] width 150 height 16
type input "$ 35,000"
click at [433, 151] on div "Save" at bounding box center [439, 149] width 14 height 8
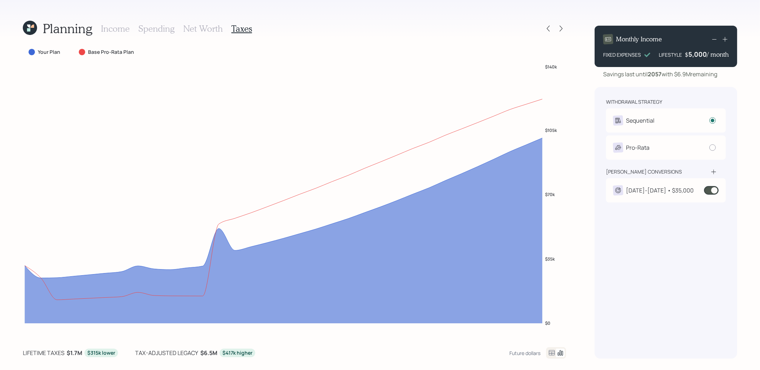
click at [202, 32] on h3 "Net Worth" at bounding box center [203, 29] width 40 height 10
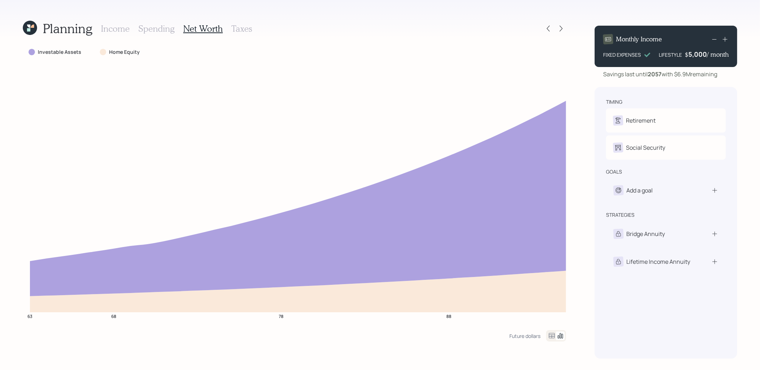
click at [153, 30] on h3 "Spending" at bounding box center [156, 29] width 36 height 10
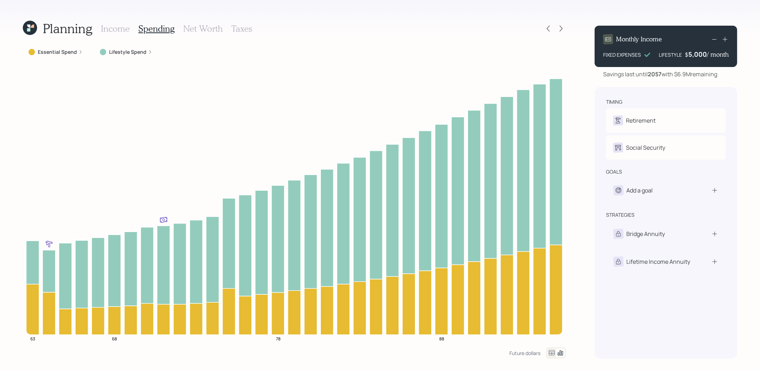
click at [120, 28] on h3 "Income" at bounding box center [115, 29] width 29 height 10
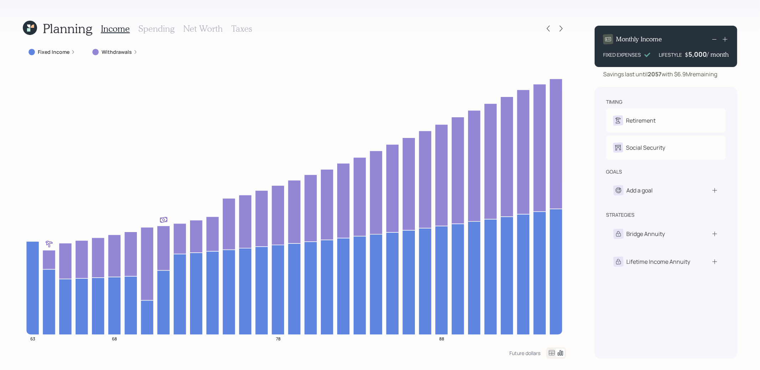
click at [30, 32] on icon at bounding box center [30, 28] width 16 height 16
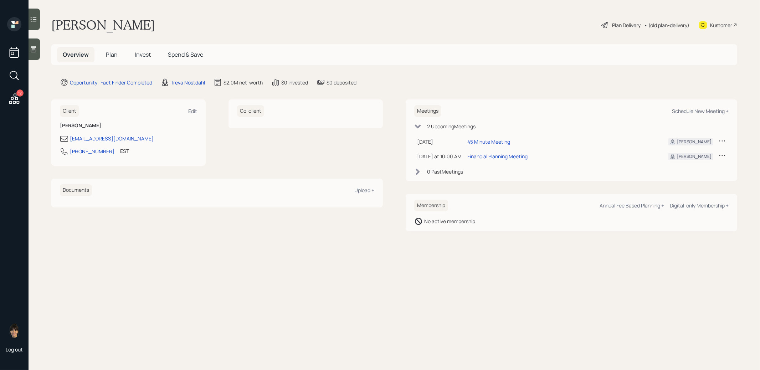
click at [34, 53] on div at bounding box center [34, 49] width 11 height 21
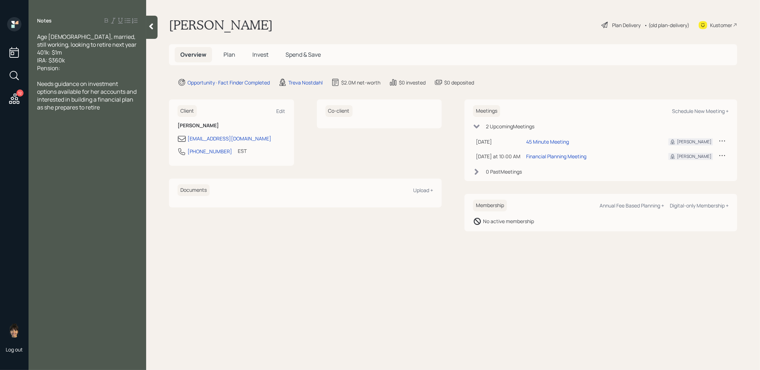
click at [150, 26] on icon at bounding box center [151, 27] width 4 height 6
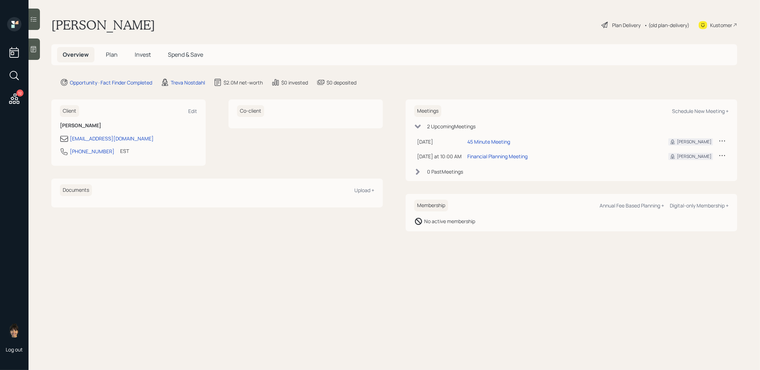
click at [109, 55] on span "Plan" at bounding box center [112, 55] width 12 height 8
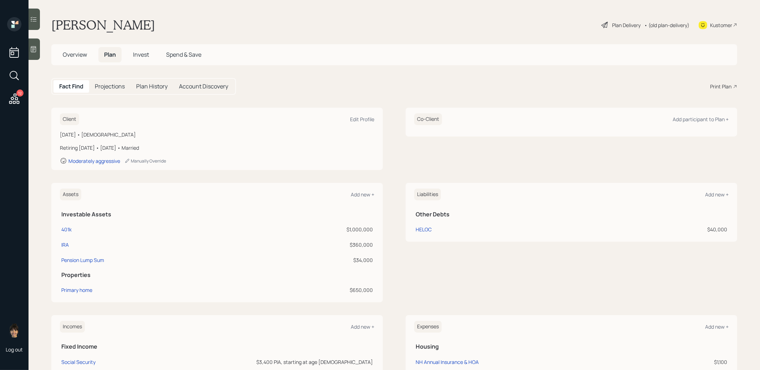
click at [728, 84] on div "Print Plan" at bounding box center [720, 86] width 21 height 7
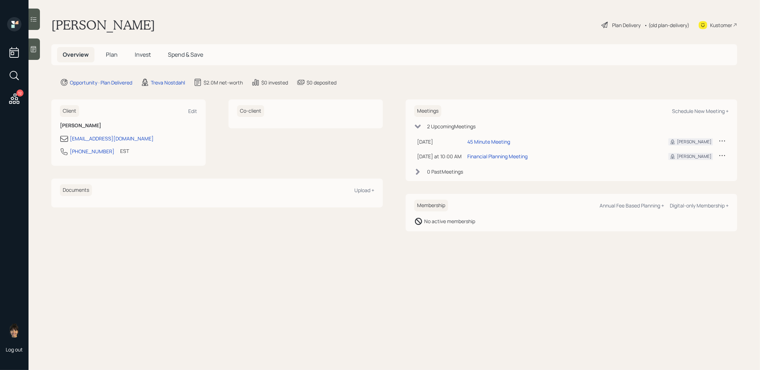
click at [627, 27] on div "Plan Delivery" at bounding box center [626, 24] width 29 height 7
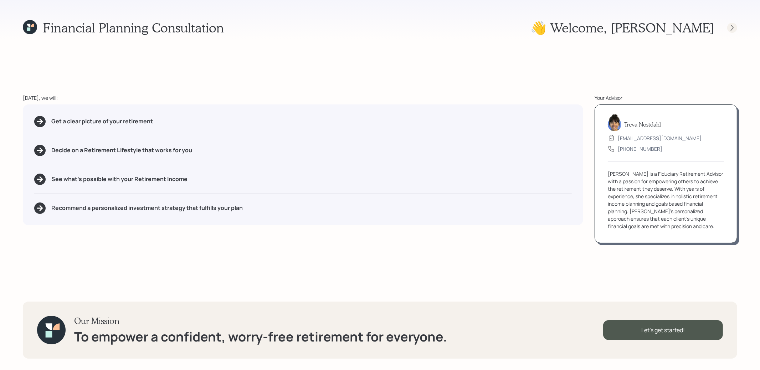
click at [733, 27] on icon at bounding box center [732, 27] width 7 height 7
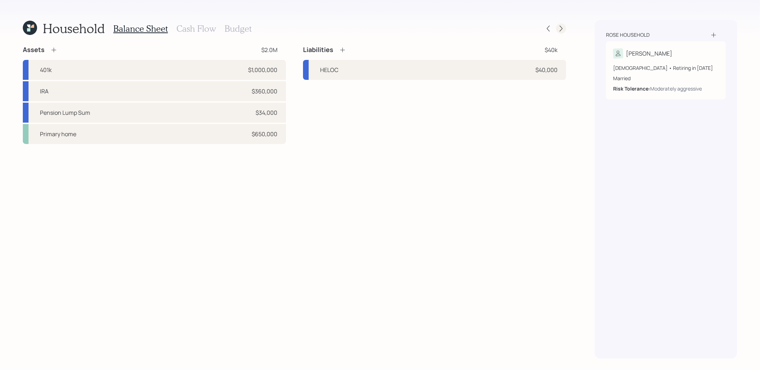
click at [560, 27] on icon at bounding box center [561, 28] width 7 height 7
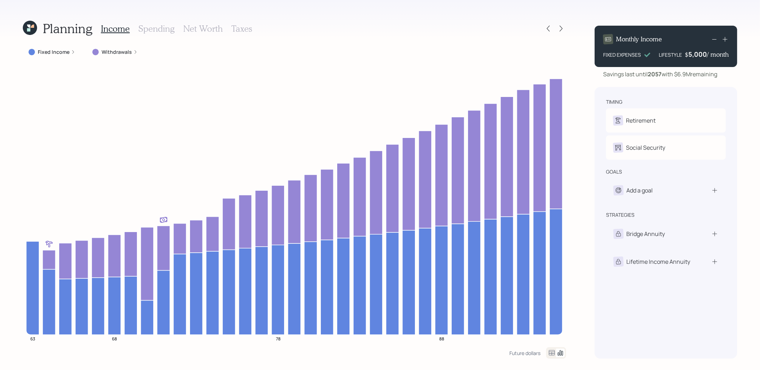
click at [550, 351] on icon at bounding box center [552, 352] width 6 height 5
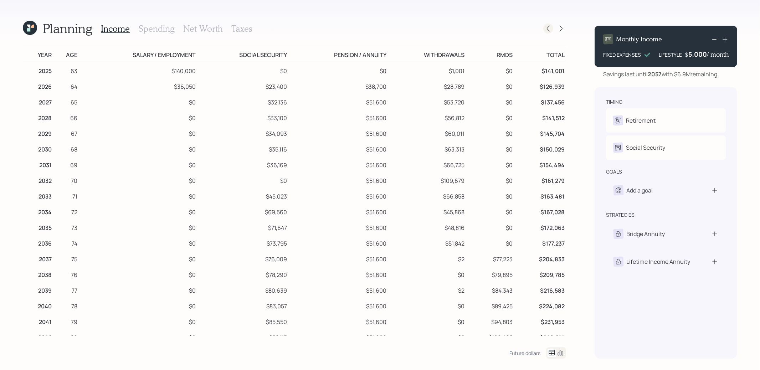
click at [548, 31] on icon at bounding box center [548, 28] width 7 height 7
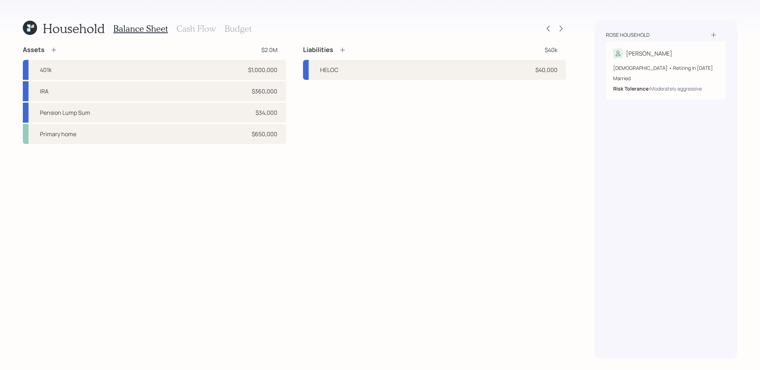
click at [203, 28] on h3 "Cash Flow" at bounding box center [196, 29] width 40 height 10
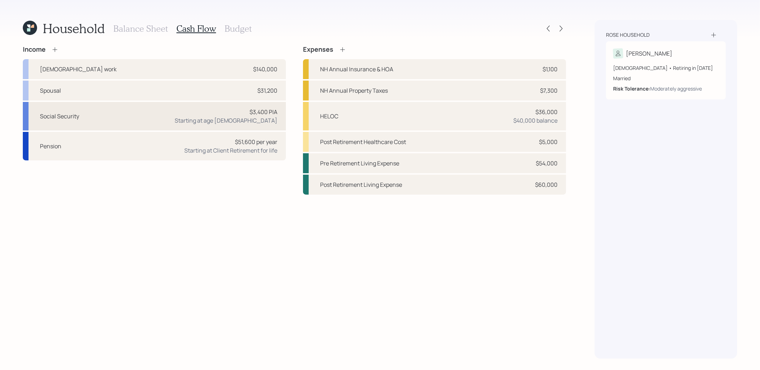
click at [123, 117] on div "Social Security $3,400 PIA Starting at age [DEMOGRAPHIC_DATA]" at bounding box center [154, 116] width 263 height 29
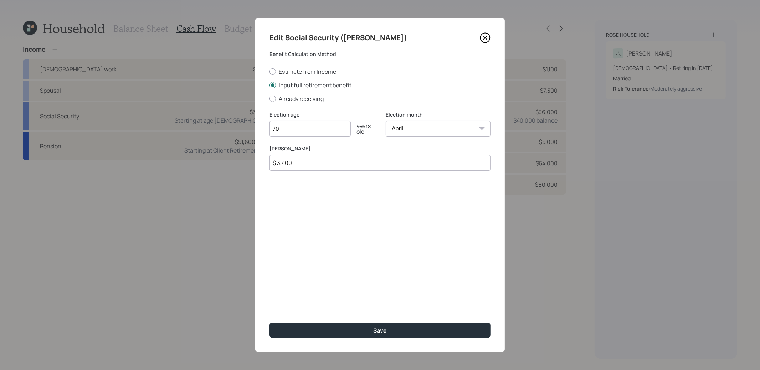
click at [409, 130] on select "January February March April May June July August September October November De…" at bounding box center [438, 129] width 105 height 16
select select "1"
click at [386, 121] on select "January February March April May June July August September October November De…" at bounding box center [438, 129] width 105 height 16
click at [372, 328] on button "Save" at bounding box center [380, 330] width 221 height 15
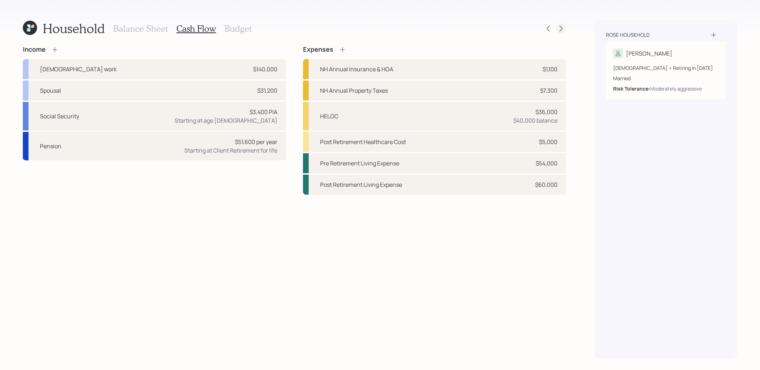
click at [560, 31] on icon at bounding box center [561, 29] width 3 height 6
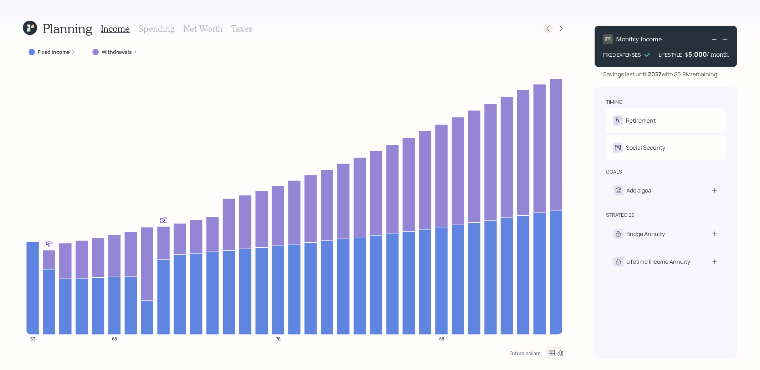
click at [549, 29] on icon at bounding box center [548, 28] width 7 height 7
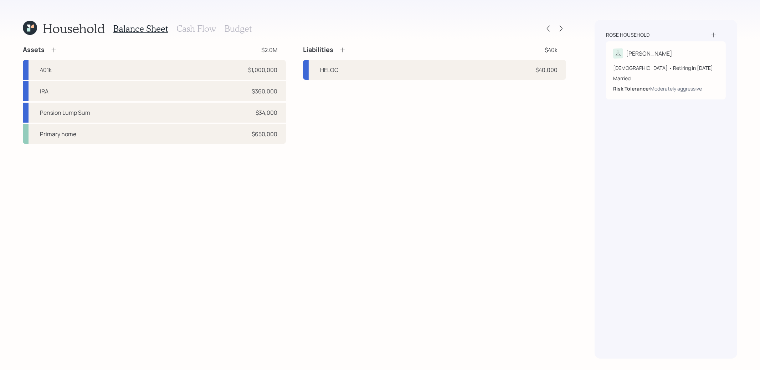
click at [200, 30] on h3 "Cash Flow" at bounding box center [196, 29] width 40 height 10
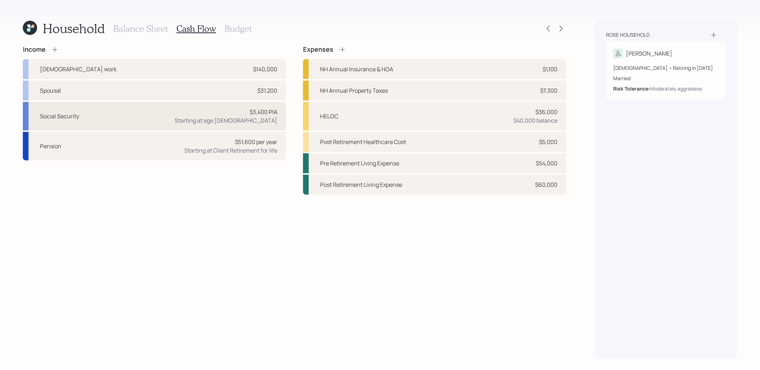
click at [193, 119] on div "Social Security $3,400 PIA Starting at age [DEMOGRAPHIC_DATA]" at bounding box center [154, 116] width 263 height 29
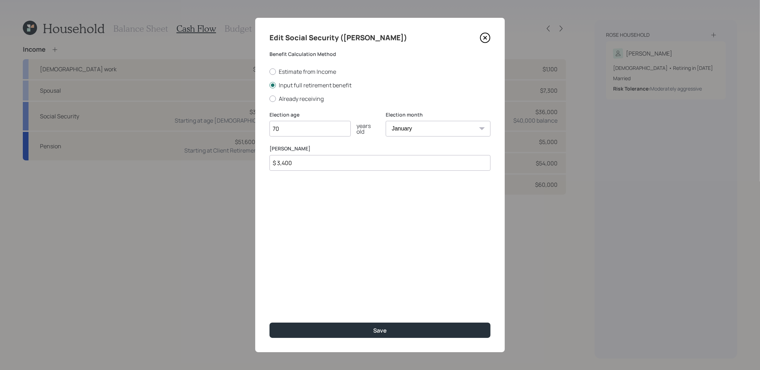
click at [485, 39] on icon at bounding box center [485, 37] width 11 height 11
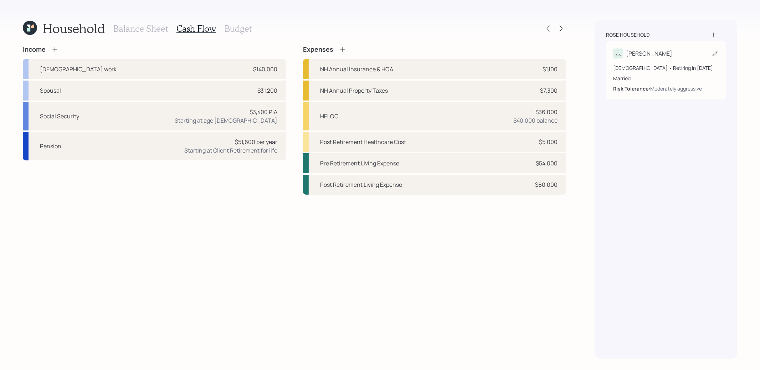
click at [712, 53] on icon at bounding box center [715, 53] width 7 height 7
select select "4"
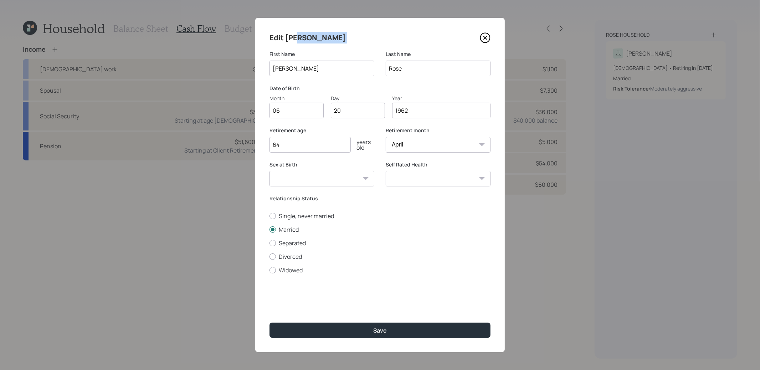
click at [487, 36] on icon at bounding box center [485, 37] width 11 height 11
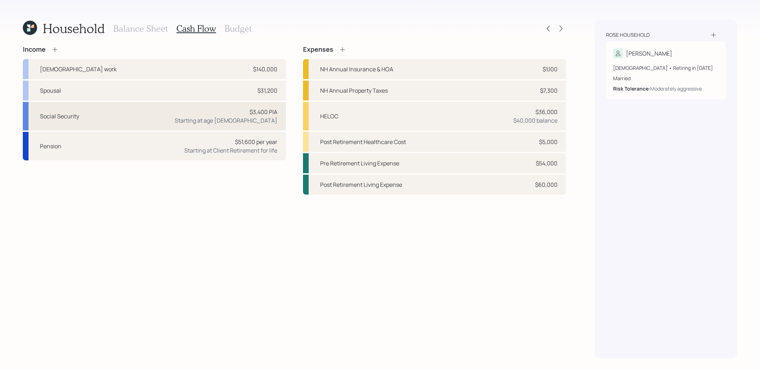
click at [154, 114] on div "Social Security $3,400 PIA Starting at age 70" at bounding box center [154, 116] width 263 height 29
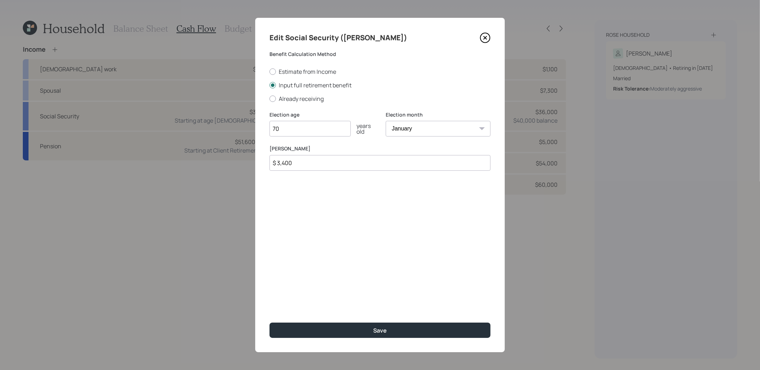
click at [449, 129] on select "January February March April May June July August September October November De…" at bounding box center [438, 129] width 105 height 16
select select "6"
click at [386, 121] on select "January February March April May June July August September October November De…" at bounding box center [438, 129] width 105 height 16
click at [337, 329] on button "Save" at bounding box center [380, 330] width 221 height 15
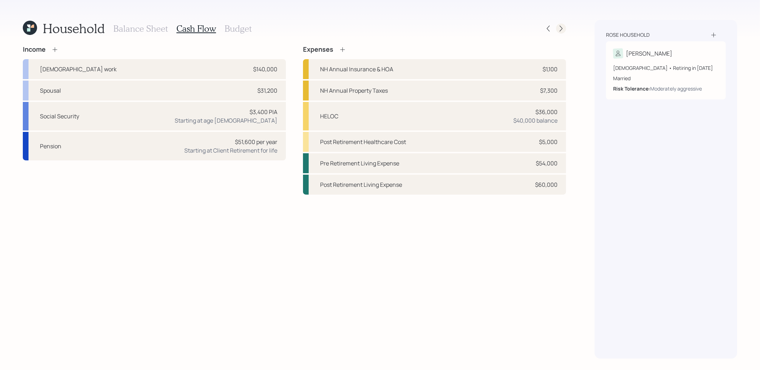
click at [559, 26] on icon at bounding box center [561, 28] width 7 height 7
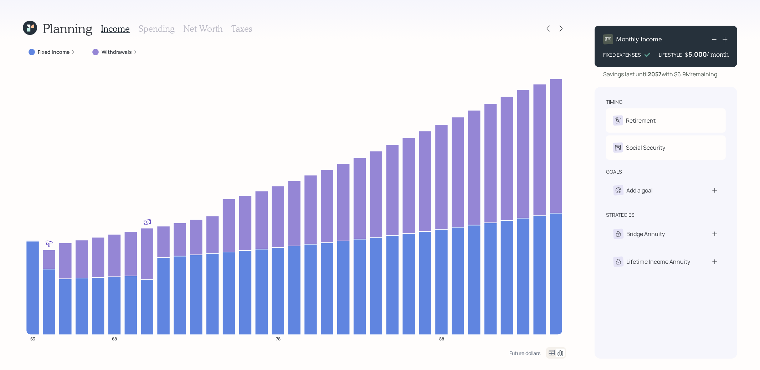
click at [549, 349] on icon at bounding box center [552, 353] width 9 height 9
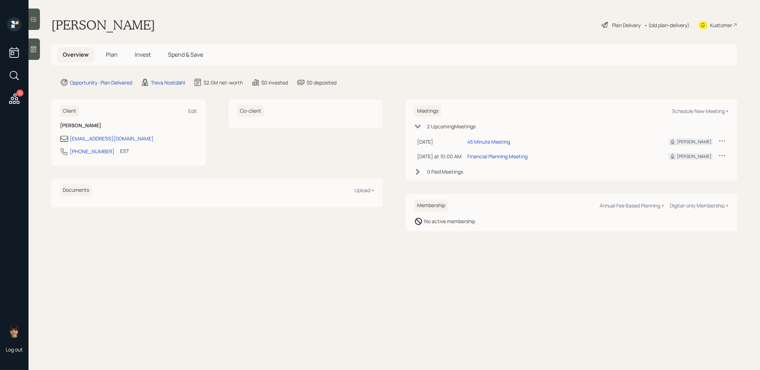
click at [112, 53] on span "Plan" at bounding box center [112, 55] width 12 height 8
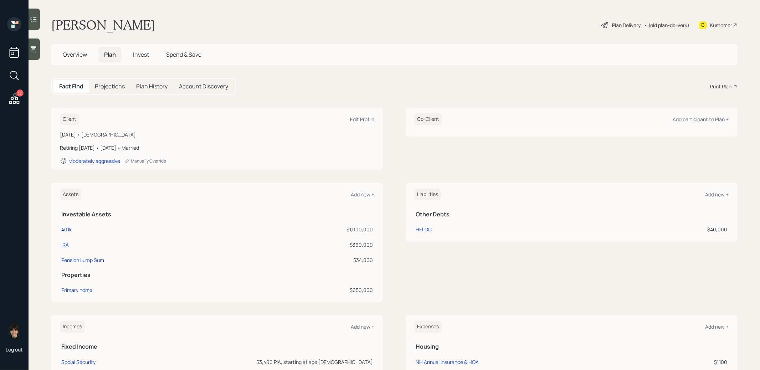
click at [718, 86] on div "Print Plan" at bounding box center [720, 86] width 21 height 7
